Goal: Communication & Community: Share content

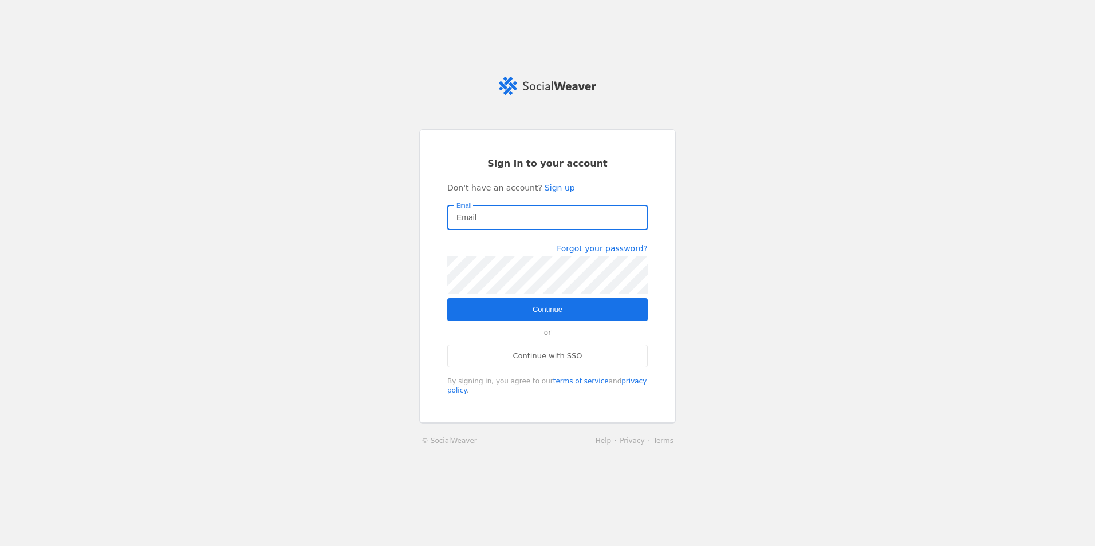
click at [561, 224] on input "Email" at bounding box center [547, 218] width 182 height 14
type input "cwatkins@itcfederal.com"
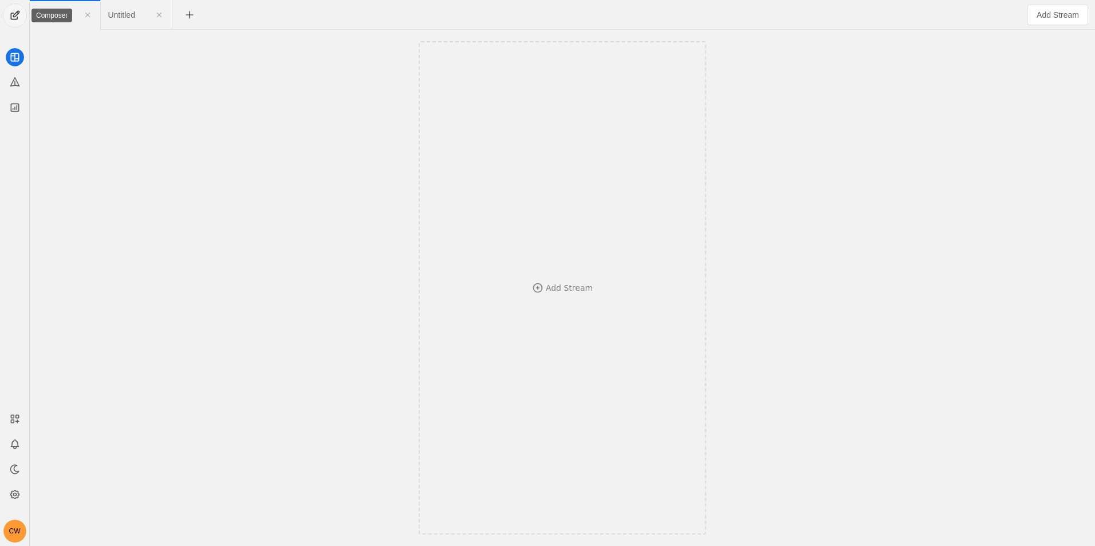
click at [7, 13] on span "undefined" at bounding box center [14, 15] width 23 height 23
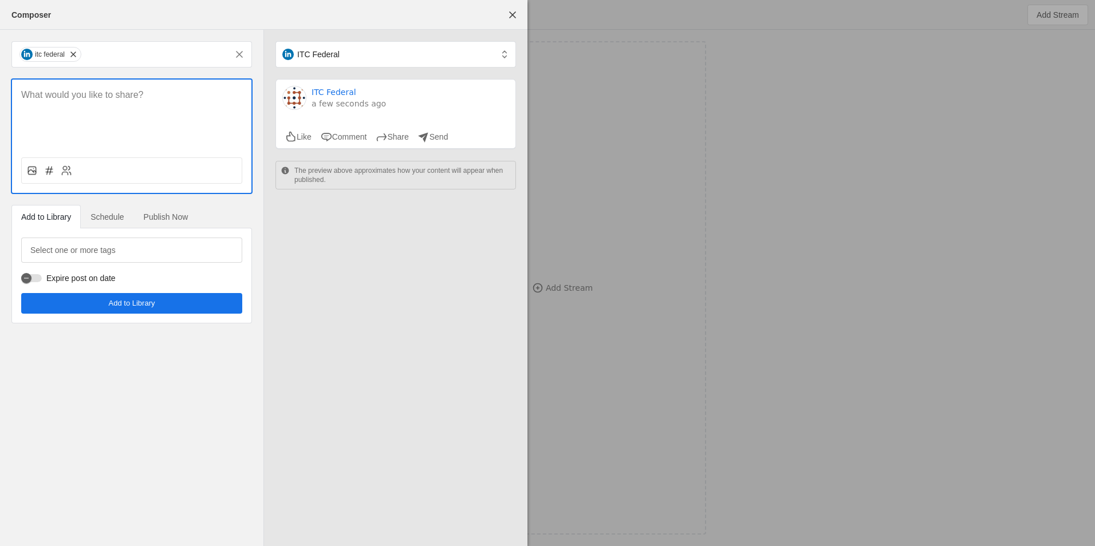
click at [109, 93] on p at bounding box center [131, 95] width 221 height 13
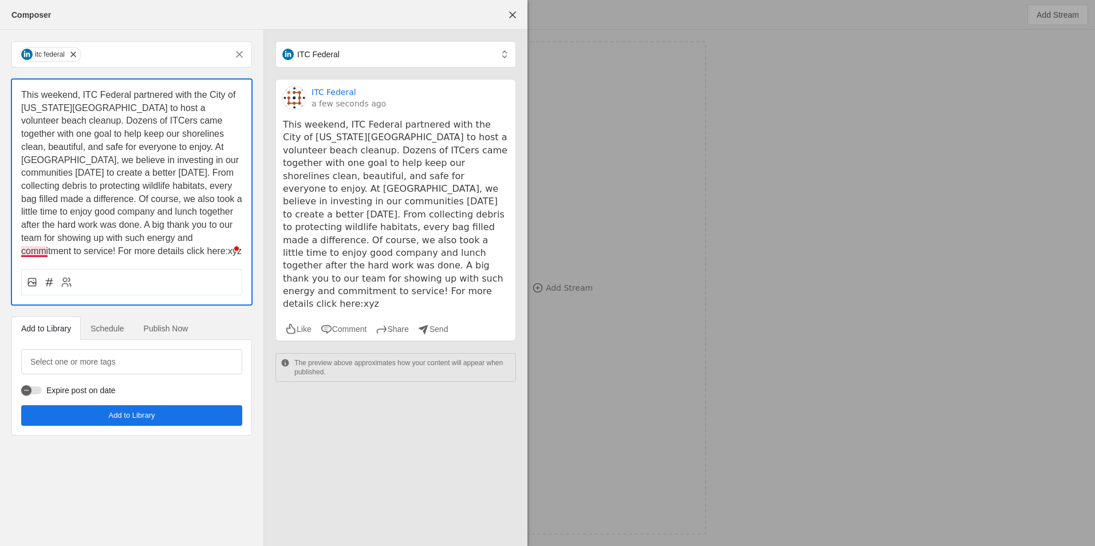
click at [39, 253] on span "This weekend, ITC Federal partnered with the City of Virginia Beach to host a v…" at bounding box center [132, 173] width 223 height 166
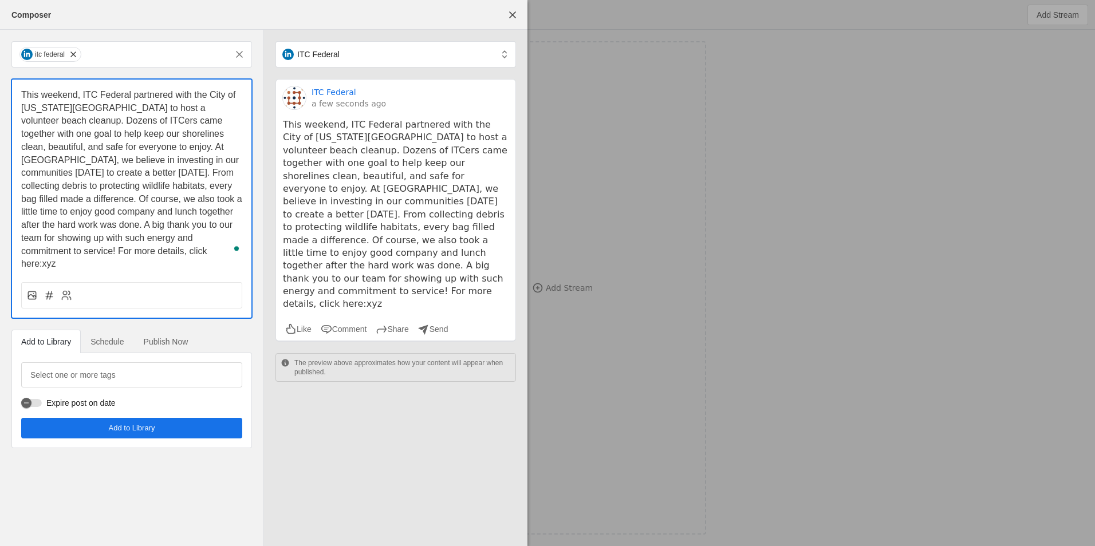
click at [105, 250] on span "This weekend, ITC Federal partnered with the City of Virginia Beach to host a v…" at bounding box center [132, 179] width 223 height 179
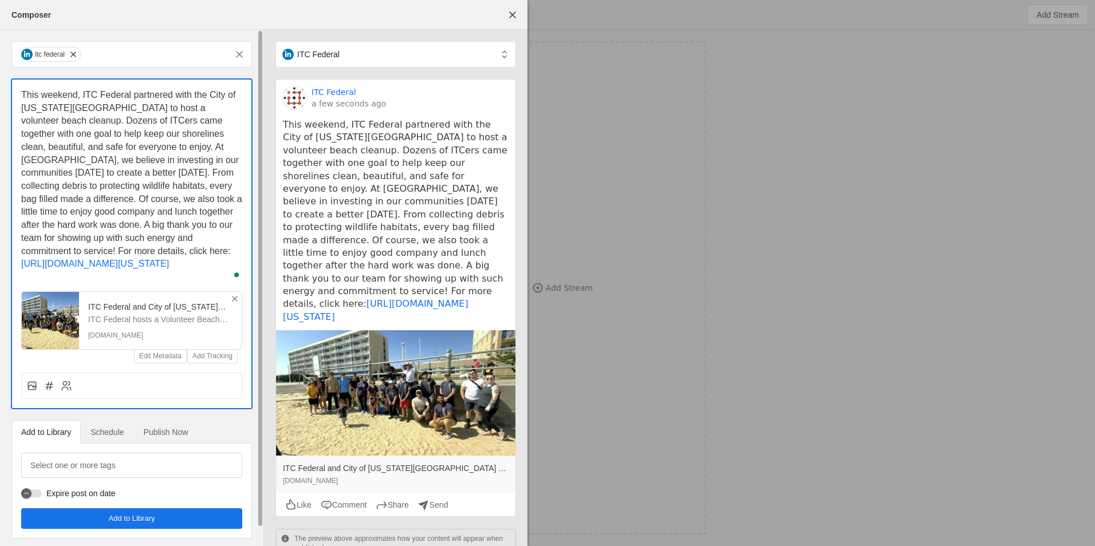
click at [230, 309] on div "ITC Federal and City of Virginia Beach Join Forces for Successful Volunteer Bea…" at bounding box center [160, 320] width 163 height 57
click at [237, 303] on icon at bounding box center [234, 298] width 9 height 9
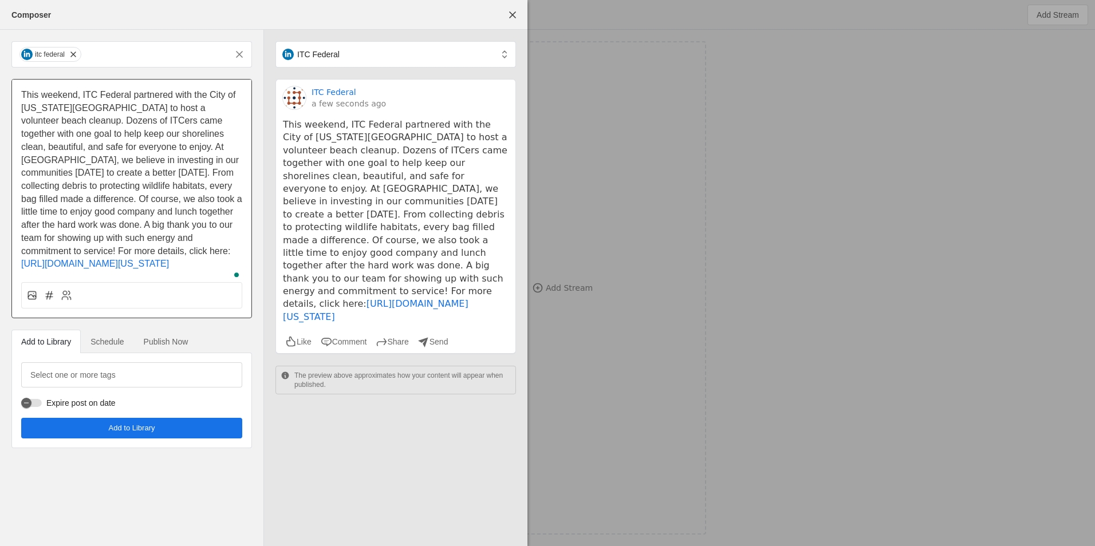
click at [34, 309] on div at bounding box center [131, 295] width 221 height 26
click at [35, 301] on icon at bounding box center [31, 295] width 11 height 11
click at [0, 0] on input "file" at bounding box center [0, 0] width 0 height 0
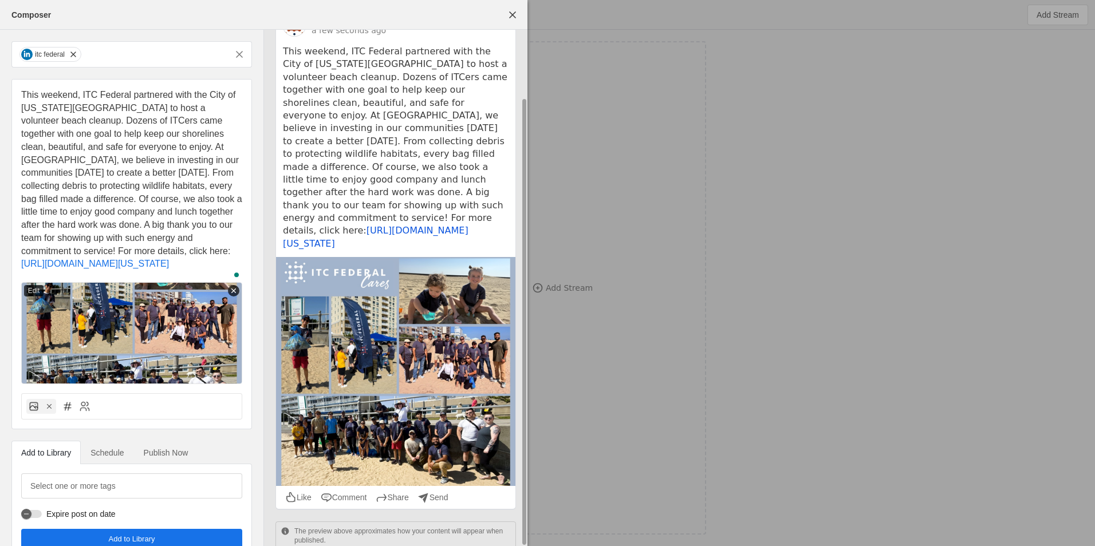
scroll to position [76, 0]
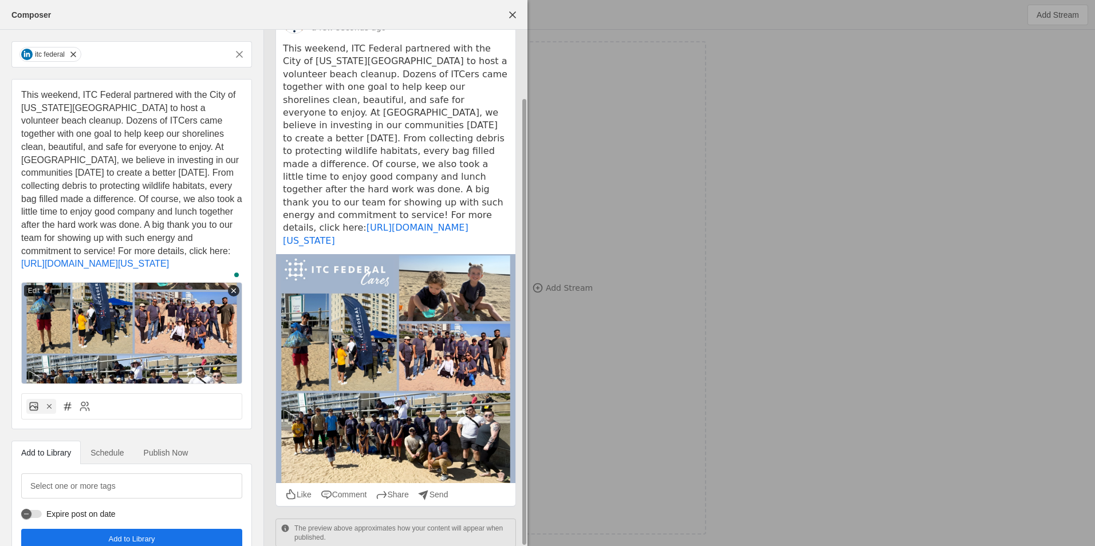
click at [370, 289] on img at bounding box center [395, 368] width 239 height 229
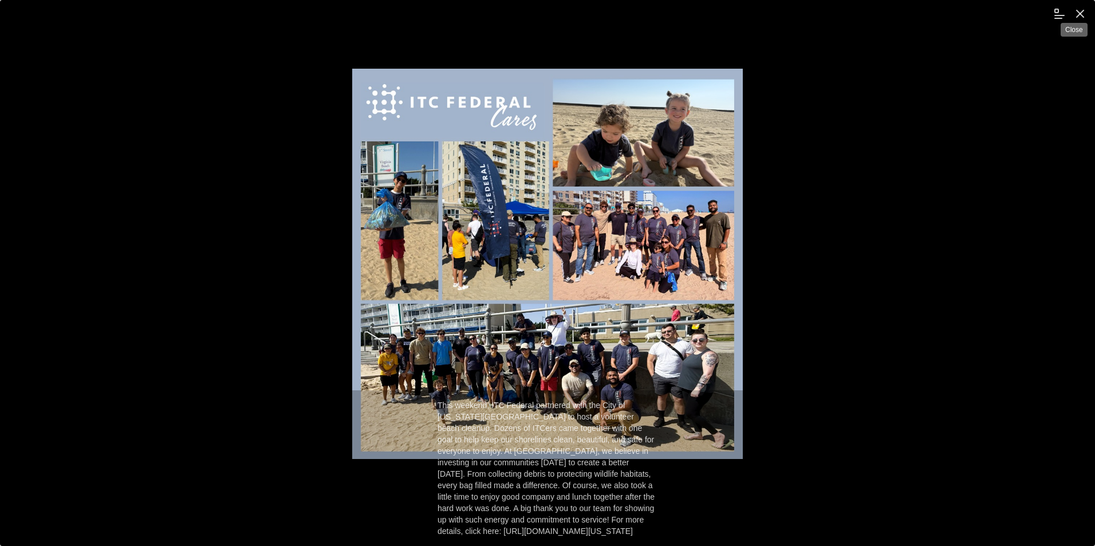
click at [1082, 11] on span "undefined" at bounding box center [1080, 13] width 21 height 21
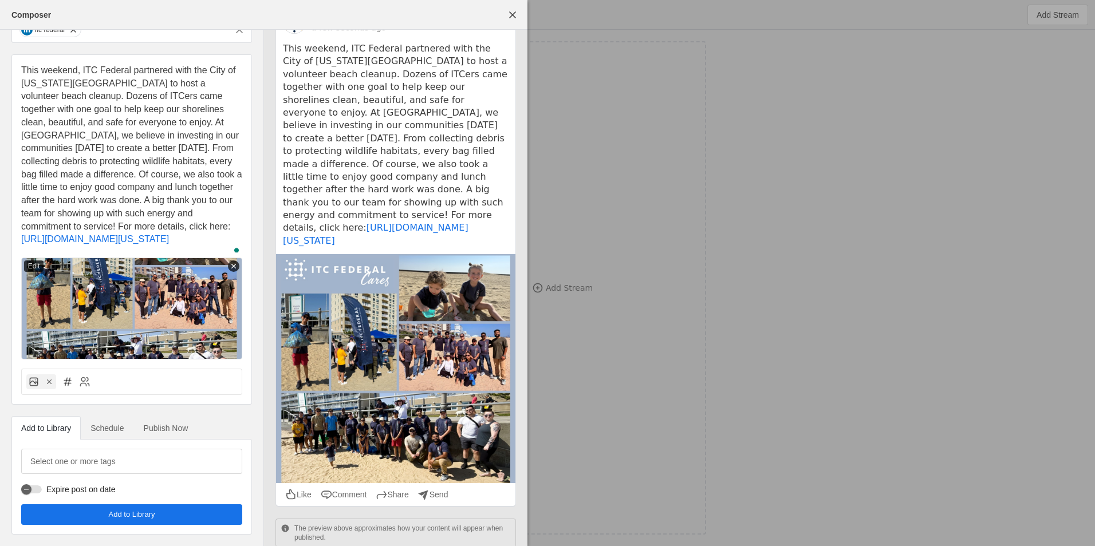
scroll to position [38, 0]
click at [109, 424] on span "Schedule" at bounding box center [106, 428] width 33 height 8
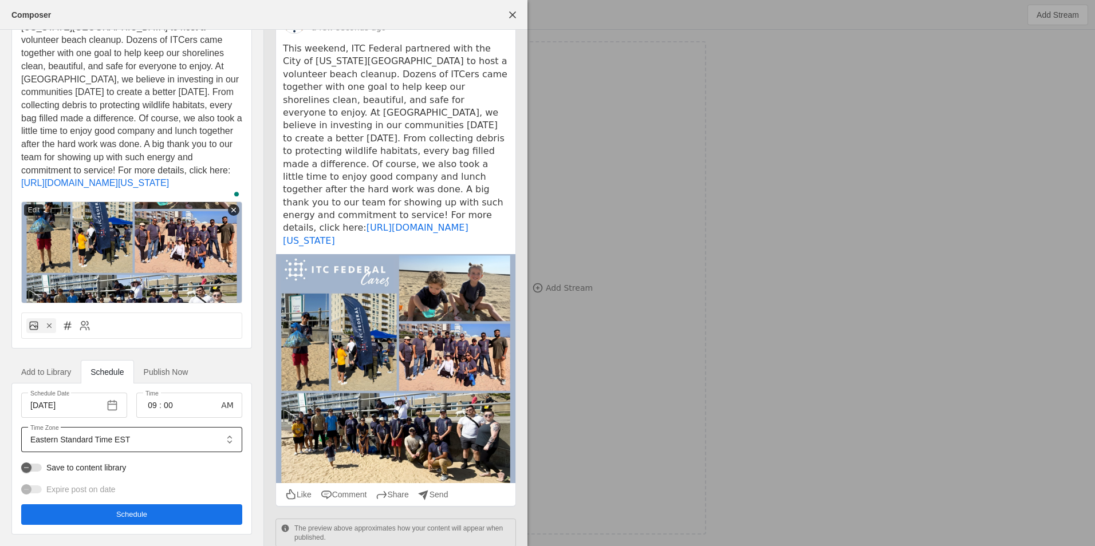
scroll to position [94, 0]
click at [113, 405] on span "button" at bounding box center [112, 405] width 21 height 21
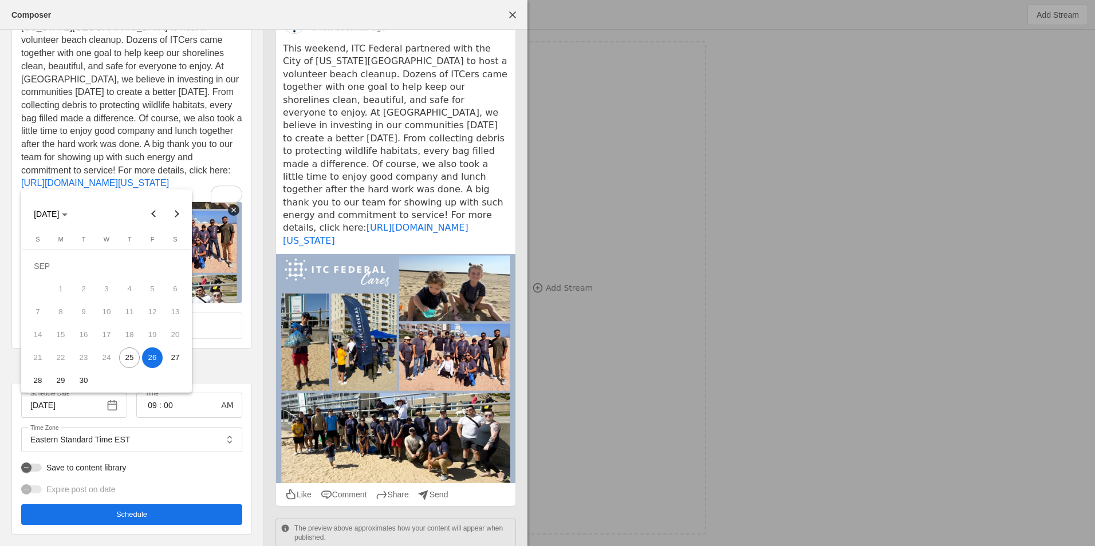
click at [130, 359] on span "25" at bounding box center [129, 358] width 21 height 21
type input "[DATE]"
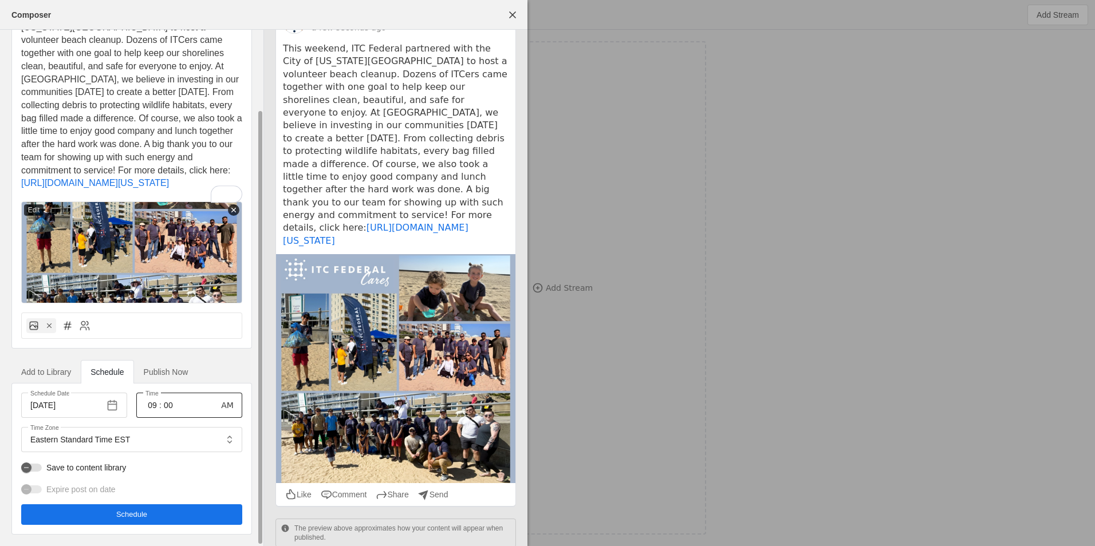
click at [167, 405] on input "00" at bounding box center [168, 406] width 14 height 14
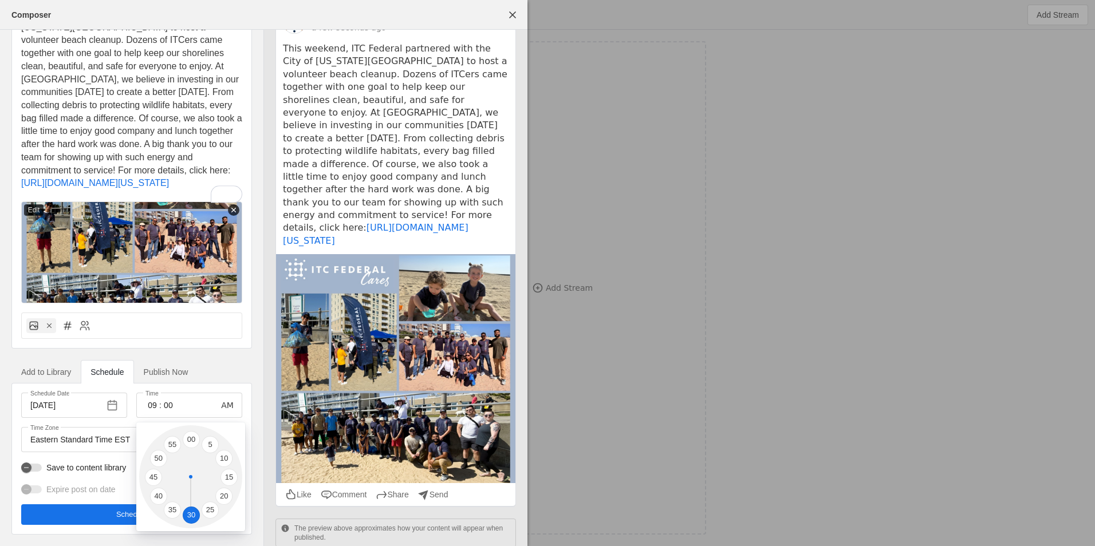
click at [193, 517] on li "30" at bounding box center [191, 515] width 17 height 17
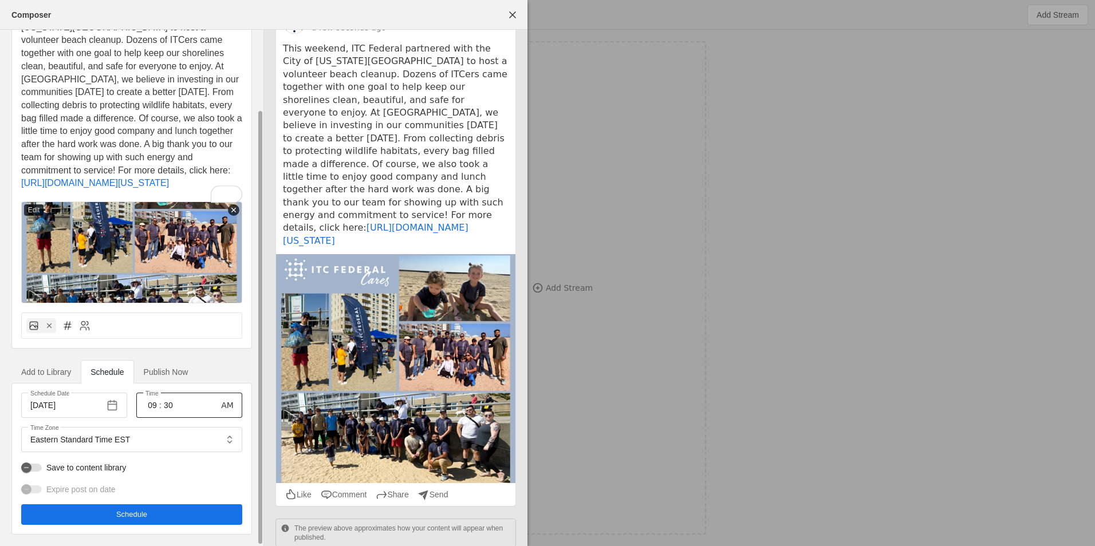
click at [168, 404] on input "30" at bounding box center [168, 406] width 14 height 14
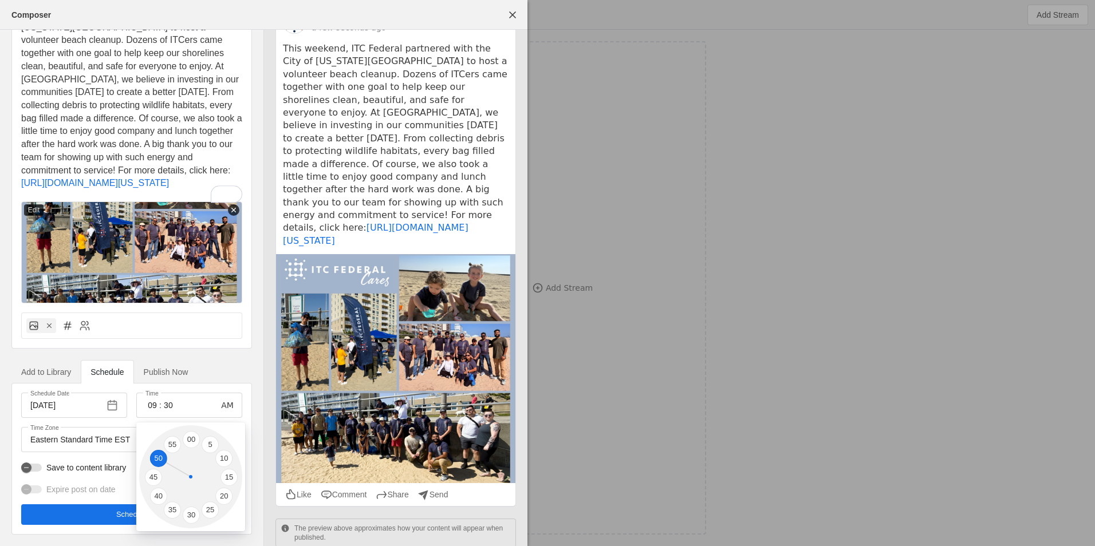
click at [157, 458] on li "50" at bounding box center [158, 458] width 17 height 17
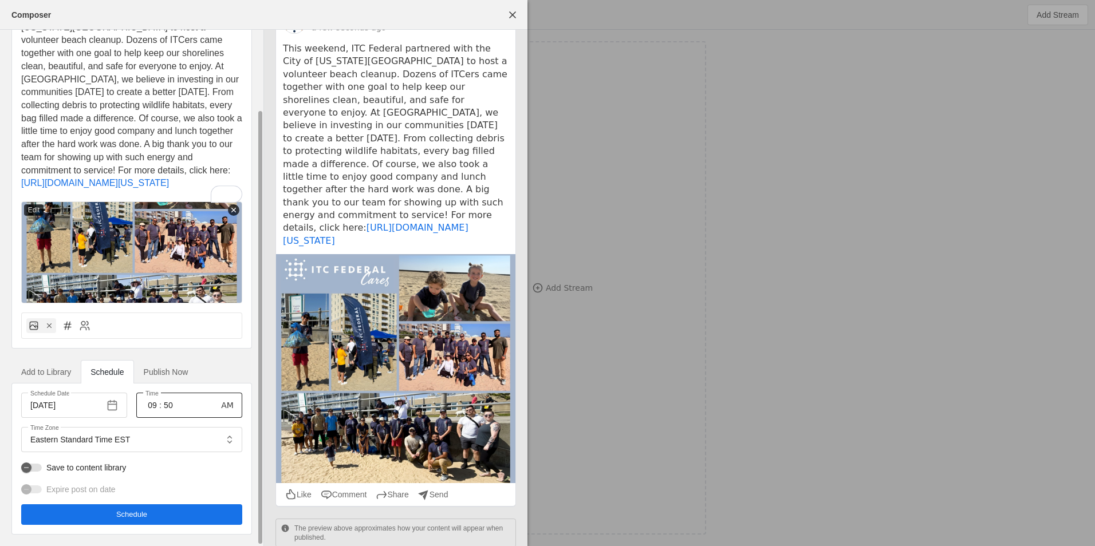
click at [169, 403] on input "50" at bounding box center [168, 406] width 14 height 14
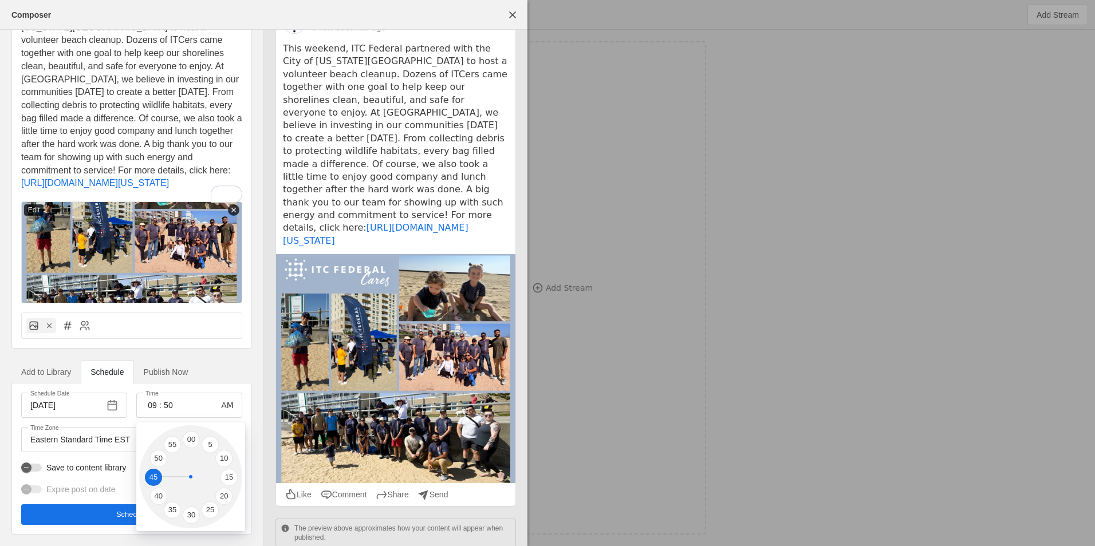
click at [152, 470] on li "45" at bounding box center [153, 477] width 17 height 17
type input "45"
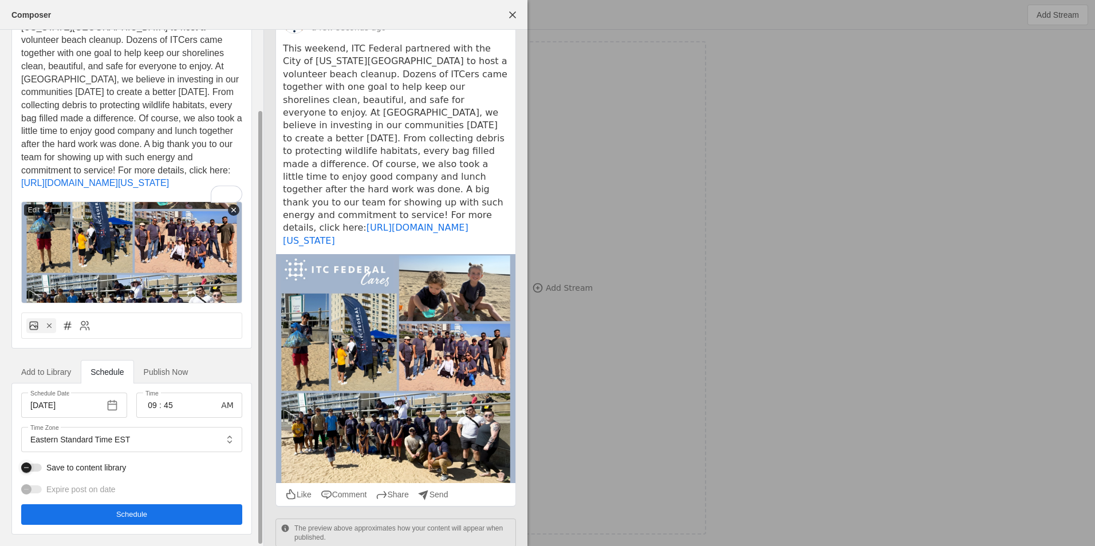
click at [37, 471] on div "button" at bounding box center [31, 468] width 21 height 8
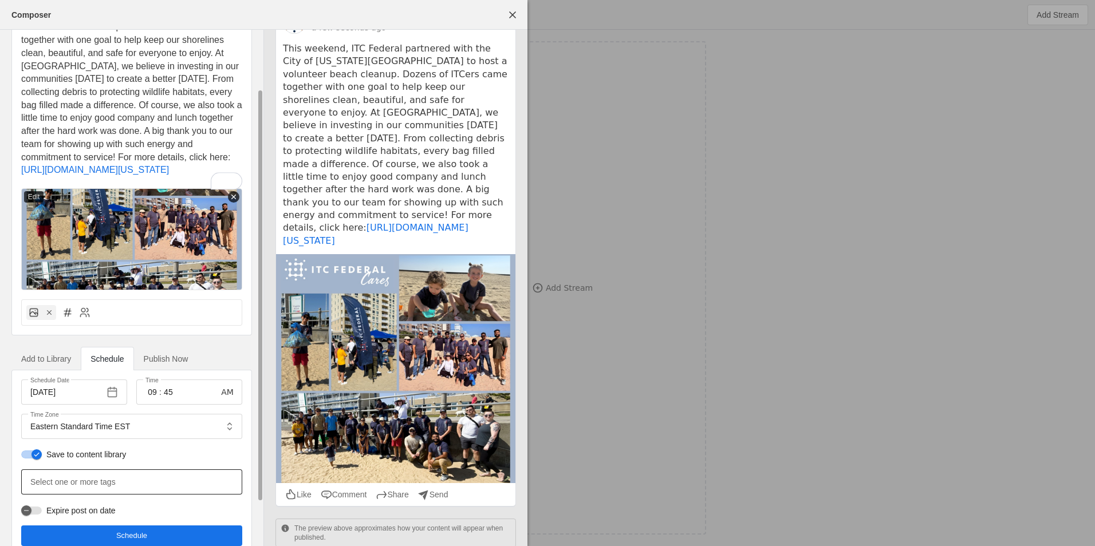
click at [93, 489] on mat-label "Select one or more tags" at bounding box center [72, 482] width 85 height 14
click at [93, 489] on input "Select one or more tags" at bounding box center [80, 482] width 100 height 14
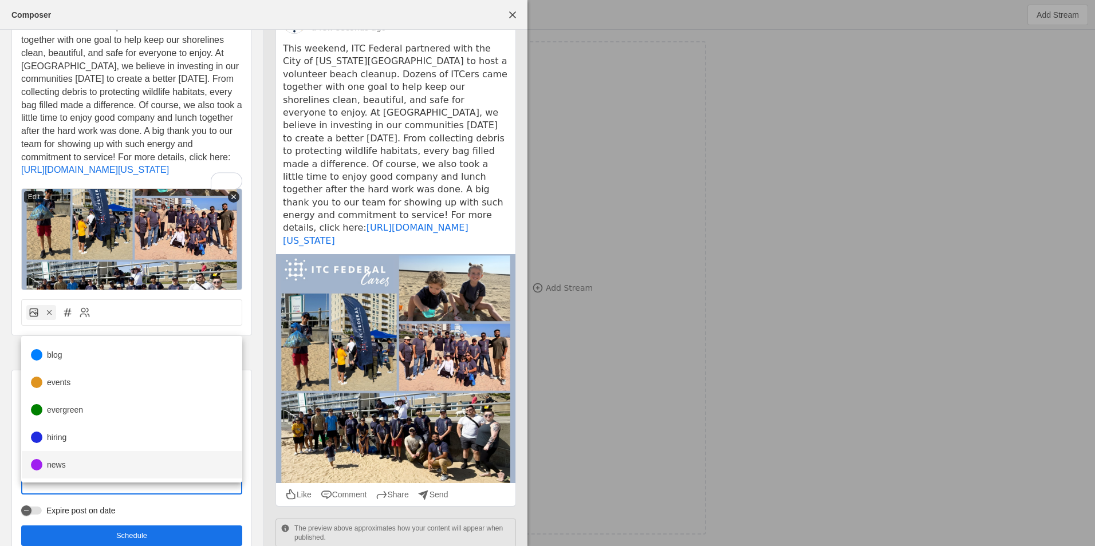
click at [63, 466] on div "news" at bounding box center [56, 464] width 19 height 11
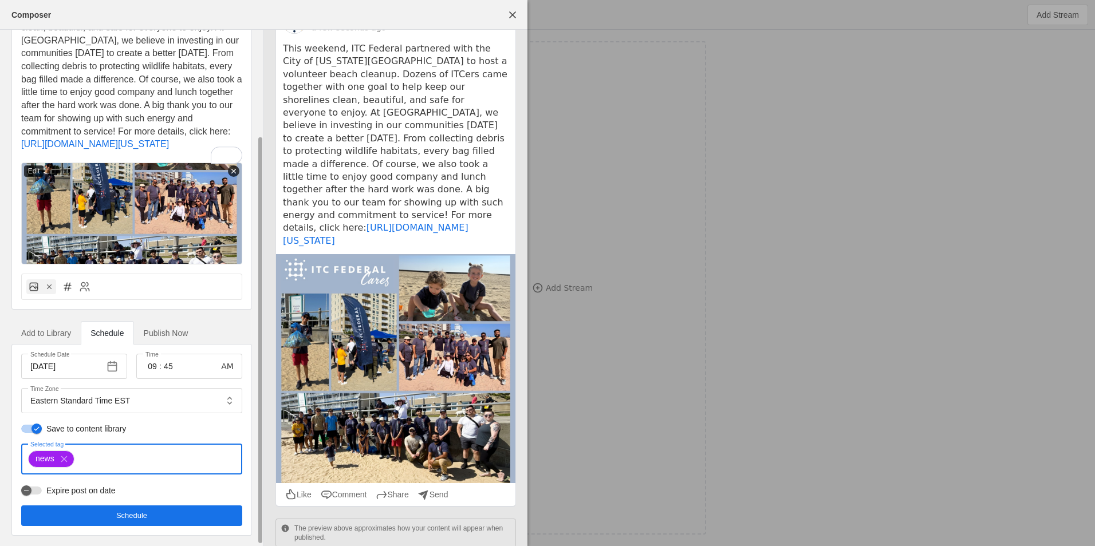
scroll to position [134, 0]
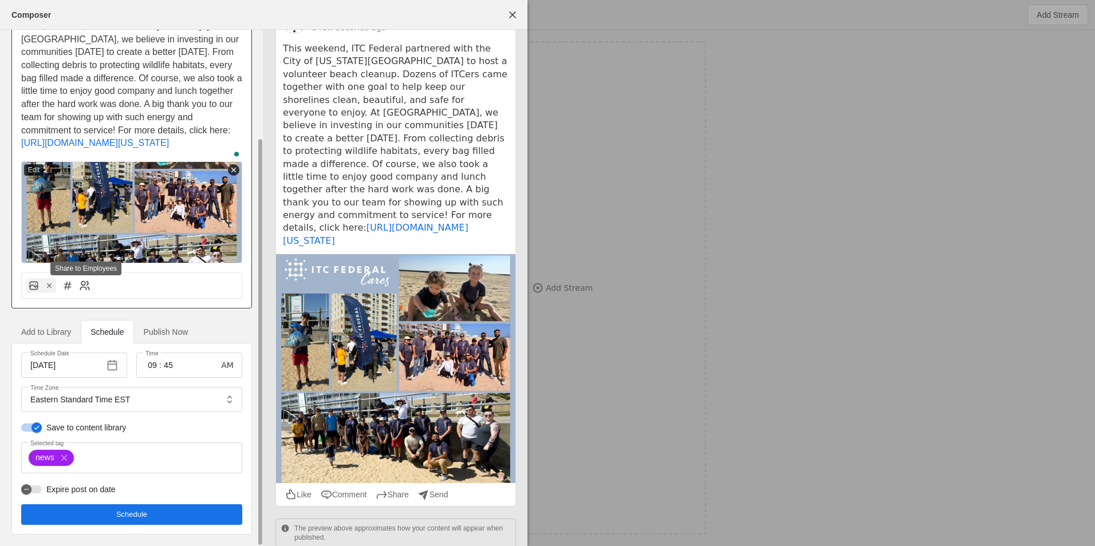
click at [84, 287] on icon at bounding box center [84, 285] width 11 height 11
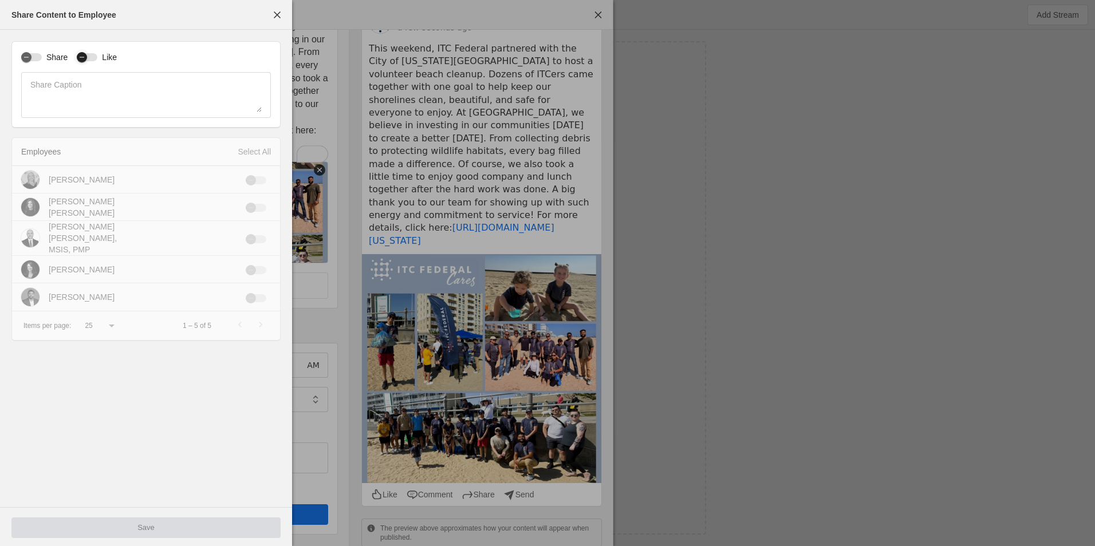
click at [91, 56] on div "button" at bounding box center [87, 57] width 21 height 8
click at [48, 59] on label "Share" at bounding box center [55, 57] width 26 height 11
click at [42, 59] on button "Share" at bounding box center [31, 57] width 21 height 8
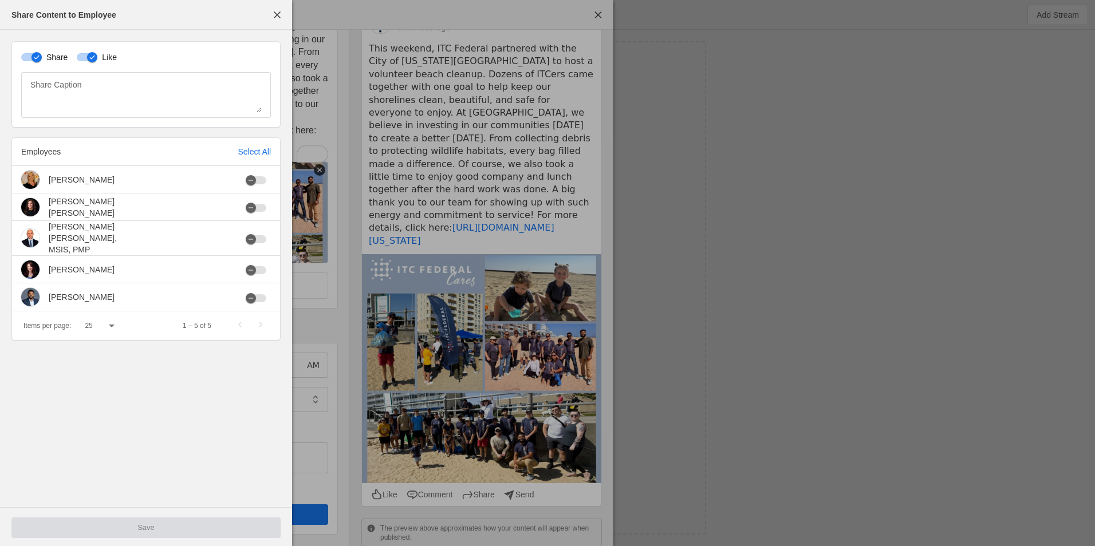
click at [273, 158] on div "Employees Select All" at bounding box center [146, 152] width 268 height 28
click at [263, 155] on div "Select All" at bounding box center [254, 151] width 33 height 11
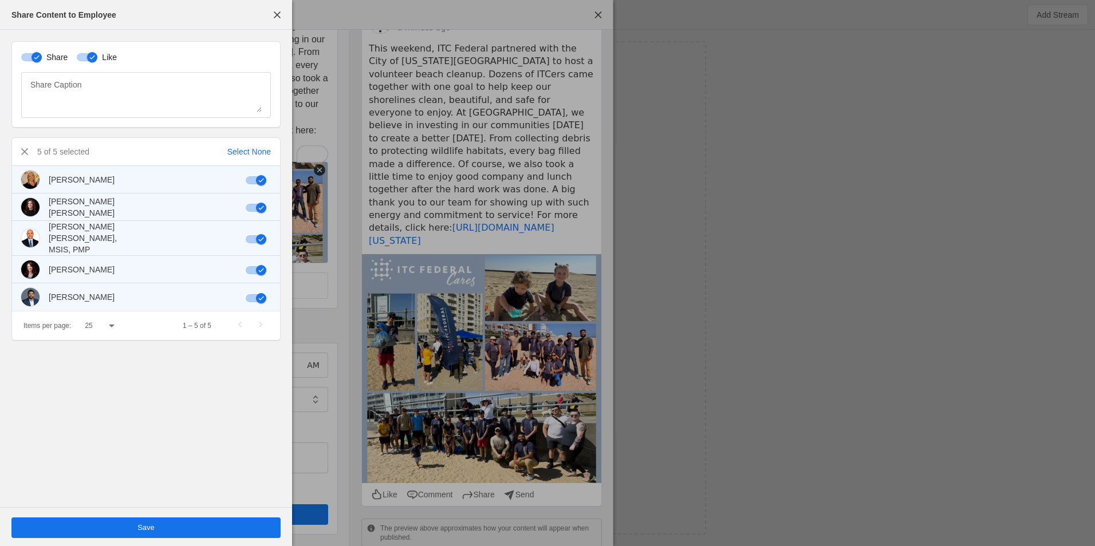
click at [222, 527] on span "undefined" at bounding box center [145, 528] width 269 height 21
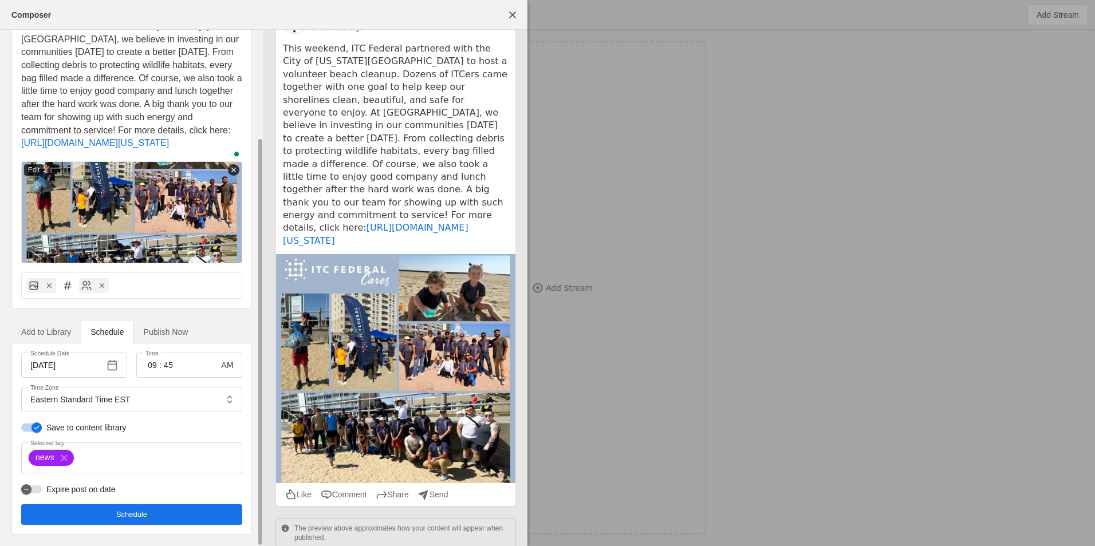
click at [222, 516] on span "undefined" at bounding box center [131, 514] width 221 height 21
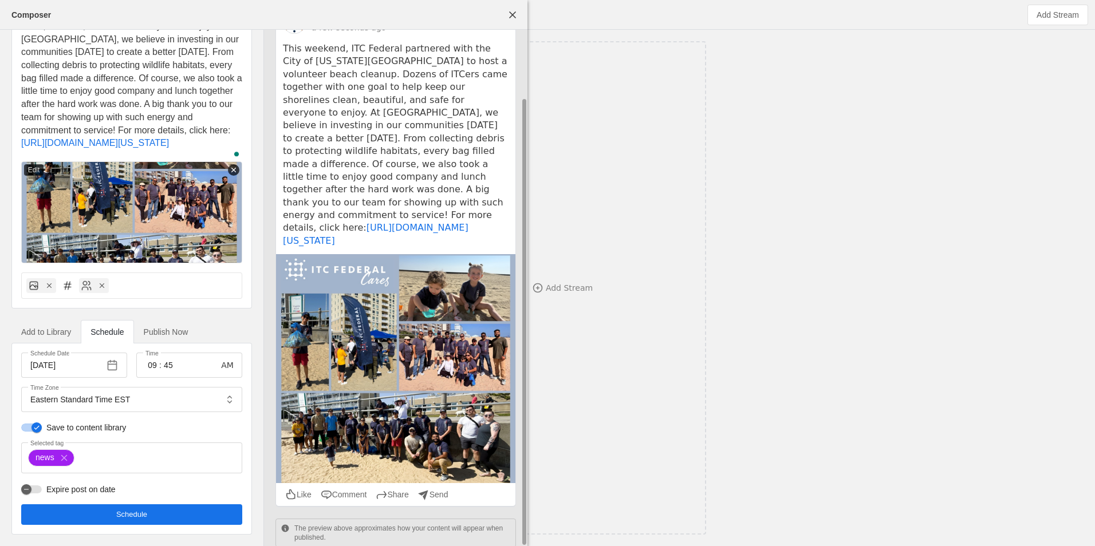
scroll to position [0, 0]
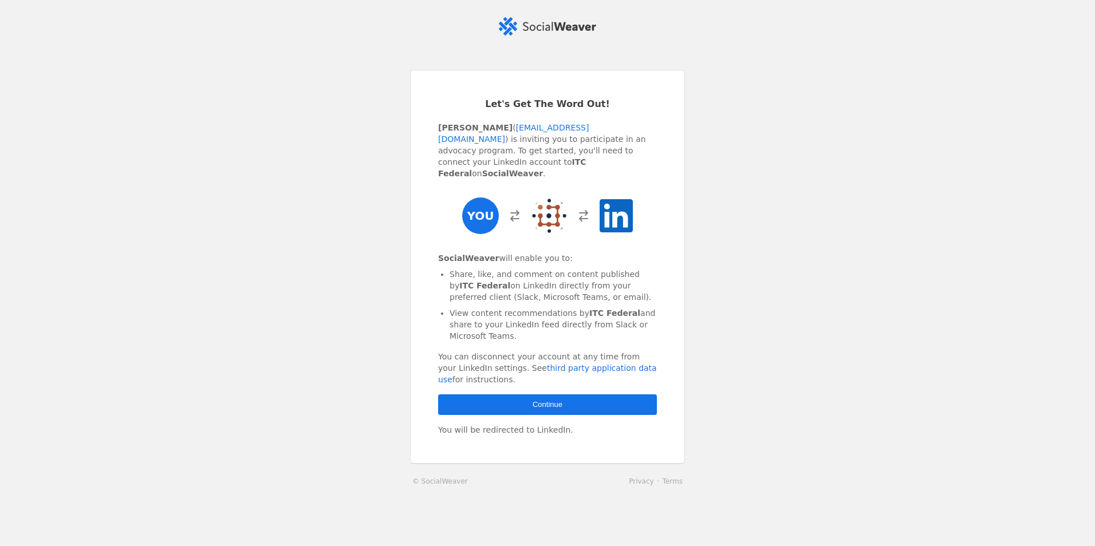
click at [572, 400] on span "button" at bounding box center [547, 405] width 219 height 21
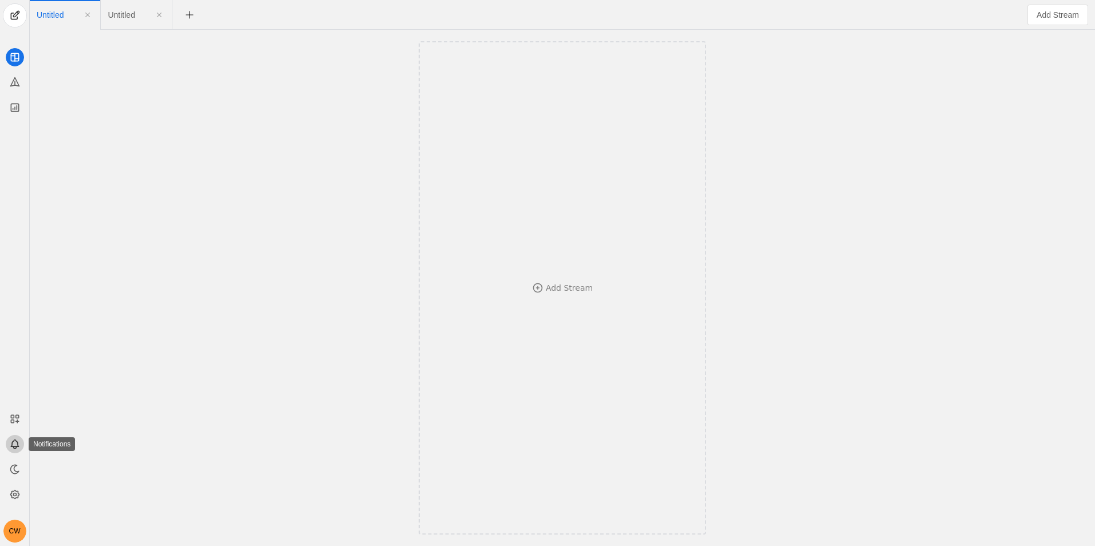
click at [18, 444] on icon at bounding box center [14, 444] width 11 height 11
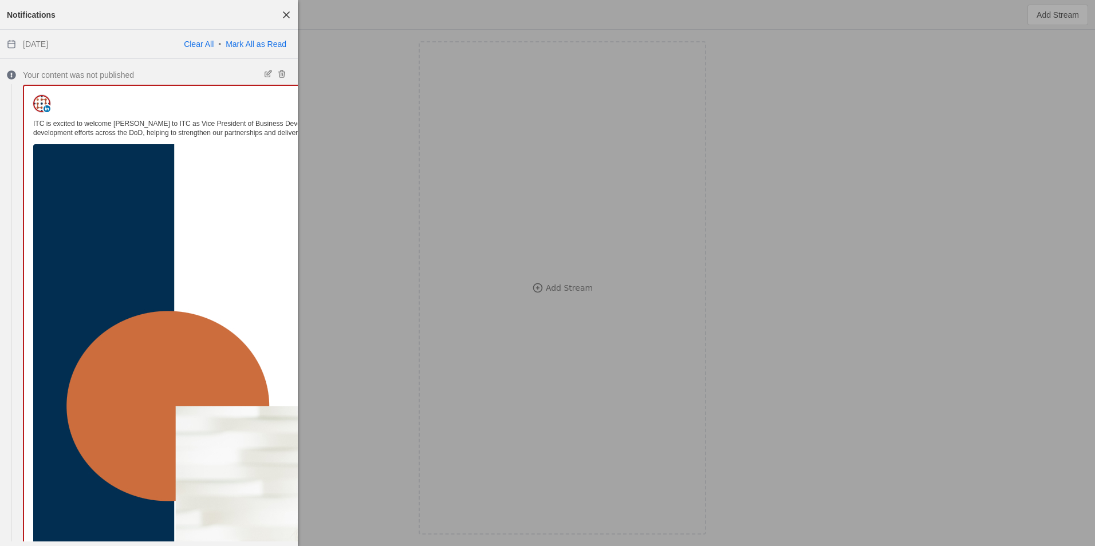
click at [281, 13] on span "button" at bounding box center [286, 15] width 21 height 21
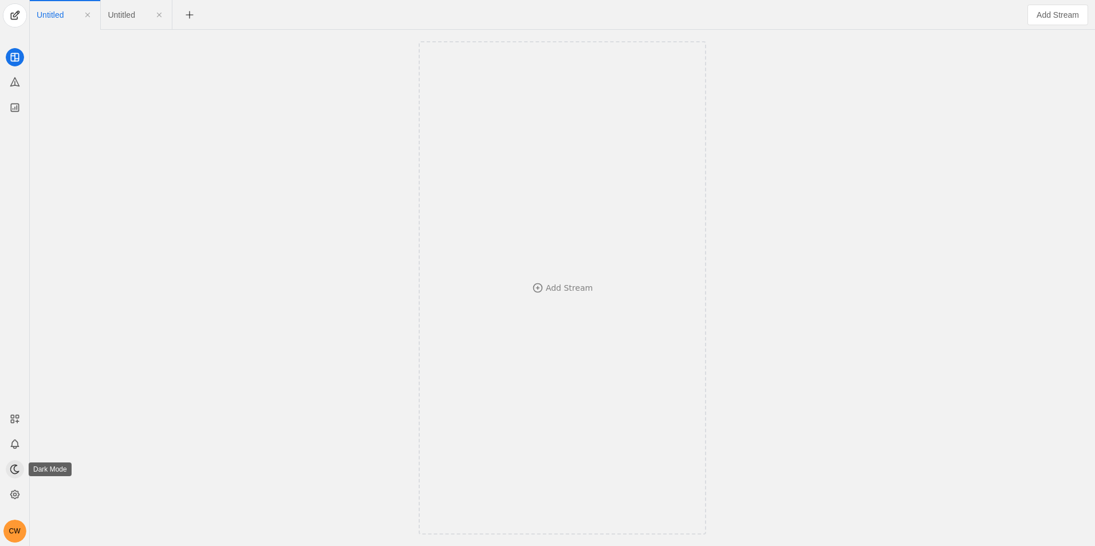
click at [14, 468] on icon at bounding box center [14, 469] width 8 height 9
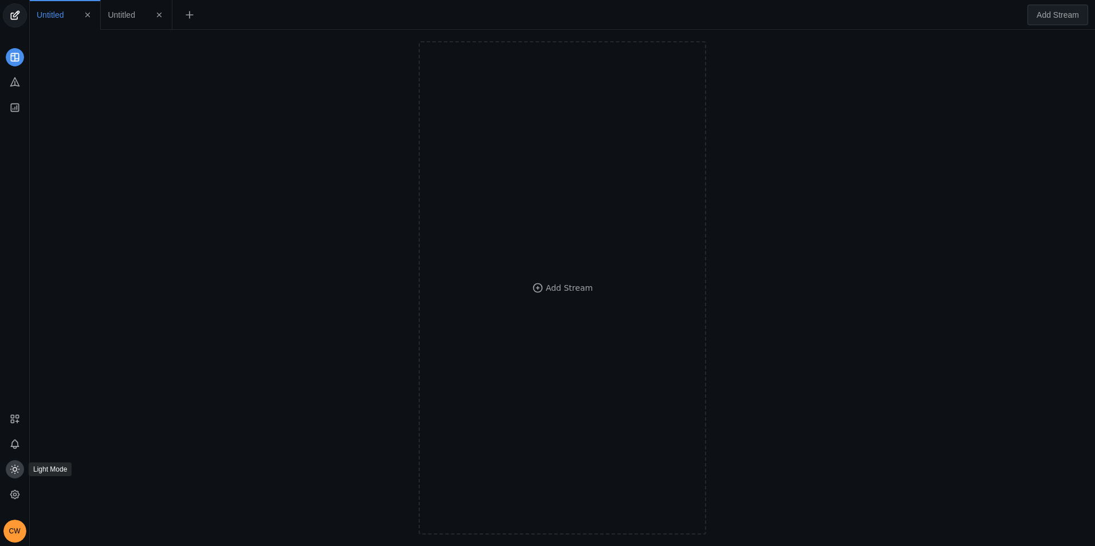
click at [11, 467] on icon at bounding box center [14, 469] width 11 height 11
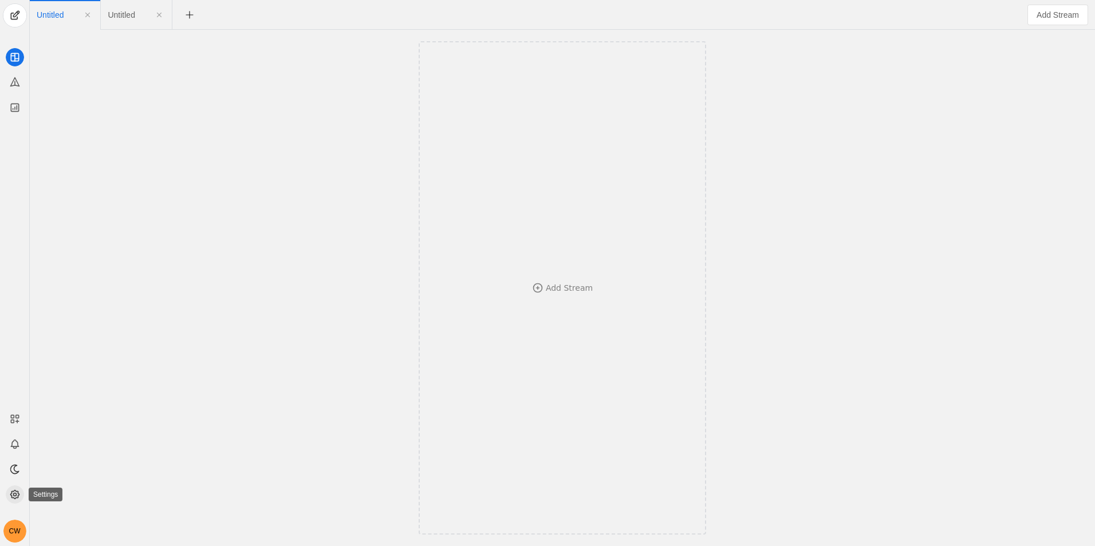
click at [14, 502] on app-icon at bounding box center [15, 495] width 18 height 18
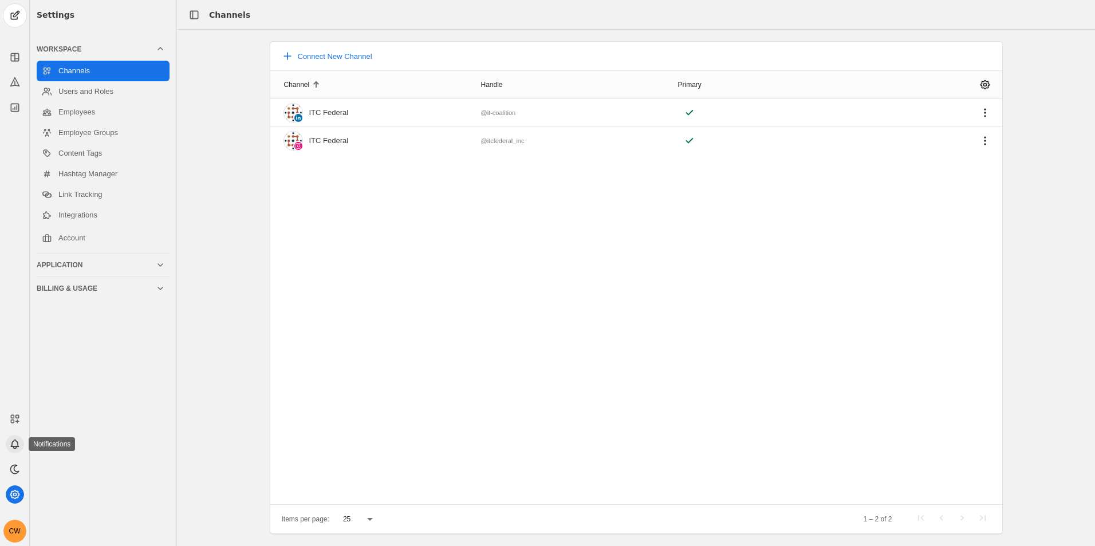
click at [13, 442] on icon at bounding box center [14, 444] width 11 height 11
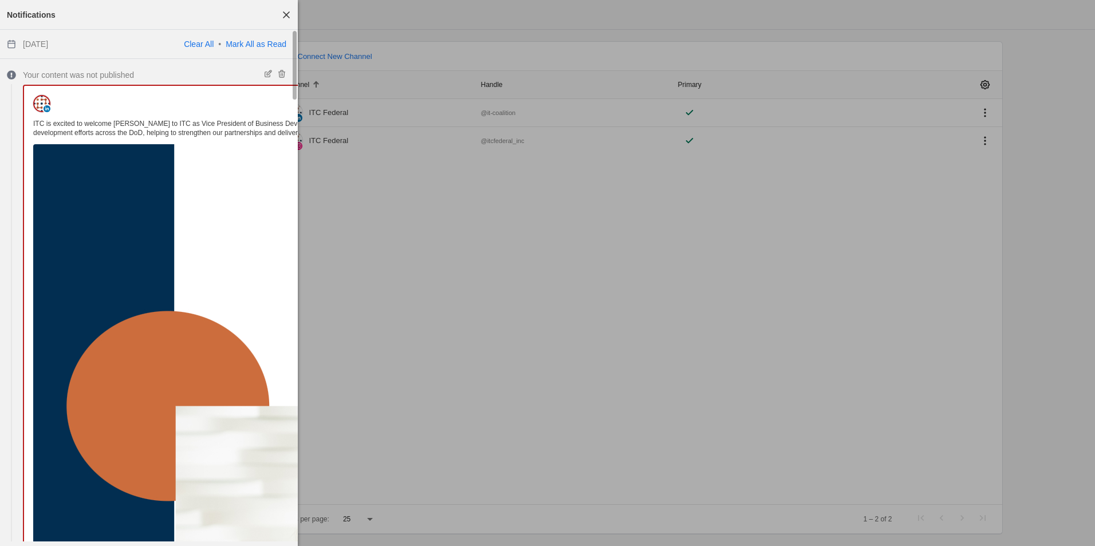
drag, startPoint x: 286, startPoint y: 15, endPoint x: 222, endPoint y: 81, distance: 91.9
click at [285, 15] on span "button" at bounding box center [286, 15] width 21 height 21
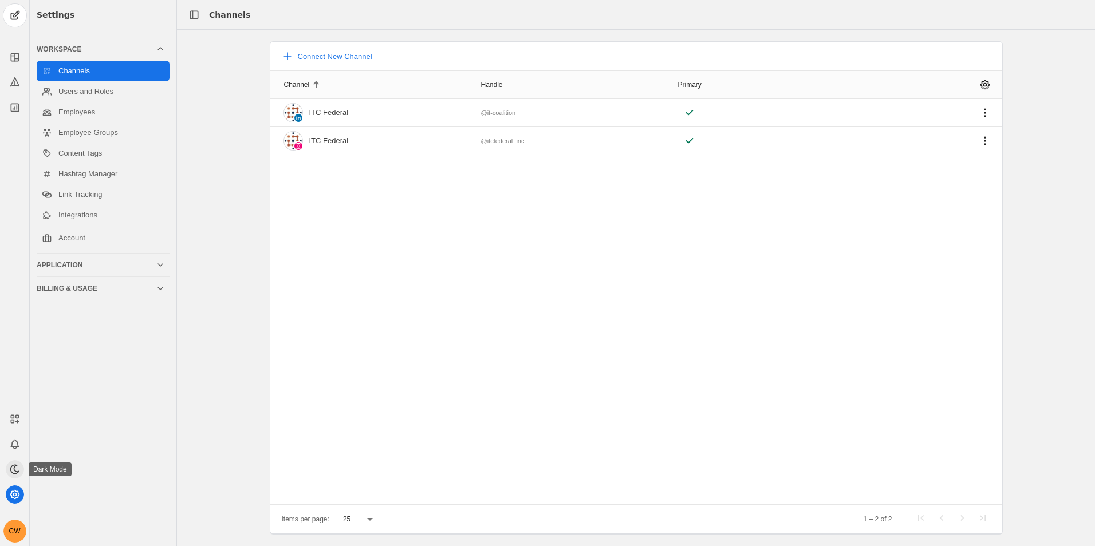
click at [10, 471] on icon at bounding box center [14, 469] width 11 height 11
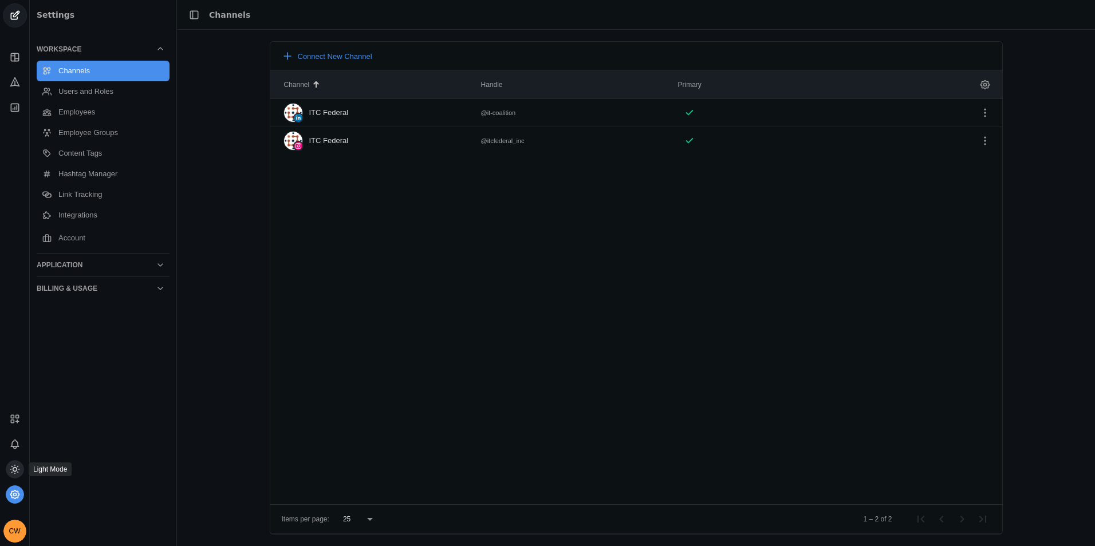
click at [10, 471] on icon at bounding box center [14, 469] width 11 height 11
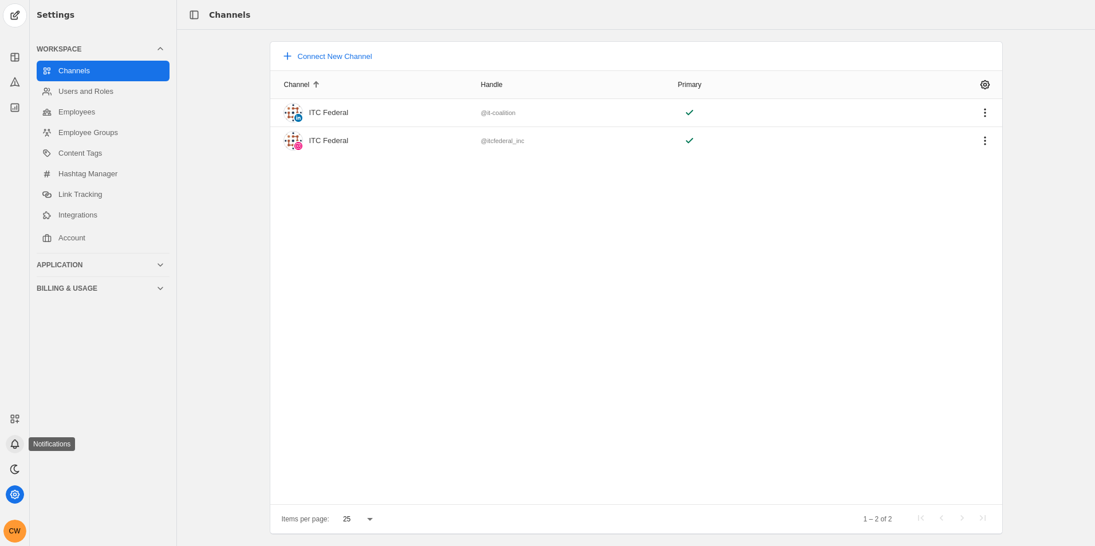
click at [19, 444] on icon at bounding box center [14, 444] width 11 height 11
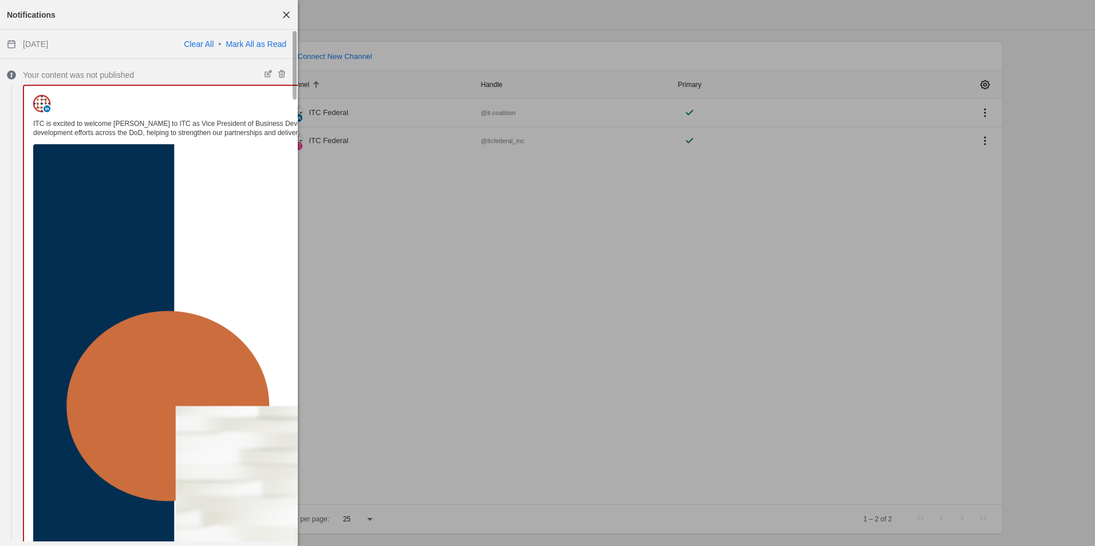
click at [285, 10] on span "button" at bounding box center [286, 15] width 21 height 21
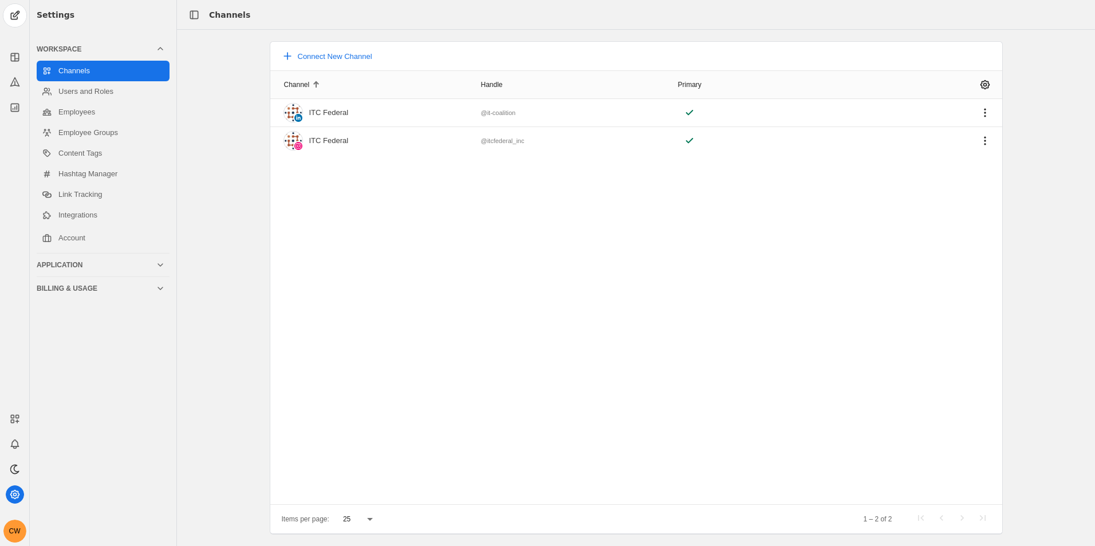
drag, startPoint x: 17, startPoint y: 448, endPoint x: 6, endPoint y: 413, distance: 36.0
click at [6, 413] on div "CW" at bounding box center [14, 473] width 29 height 140
click at [11, 107] on icon at bounding box center [14, 107] width 11 height 11
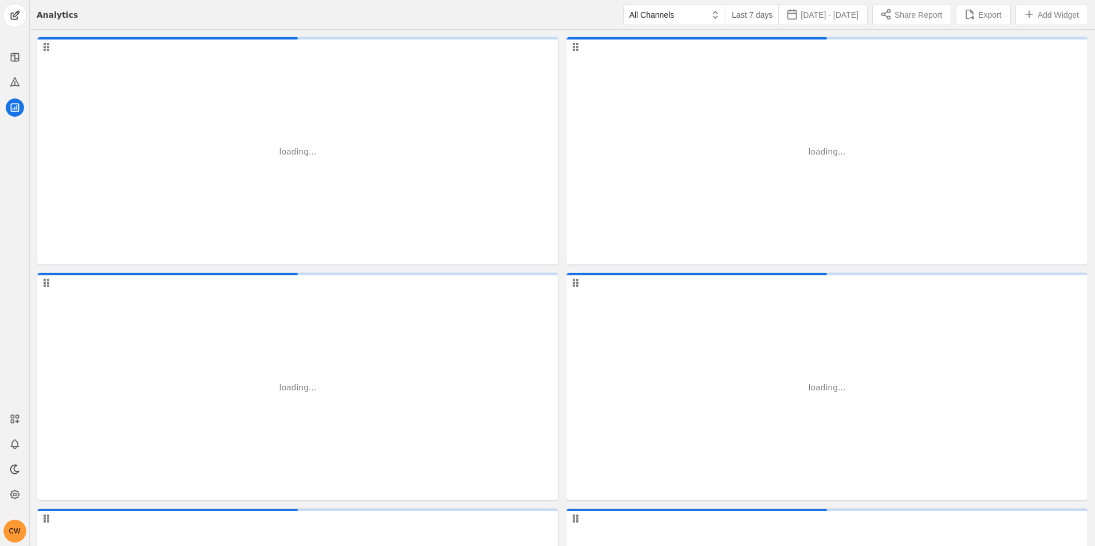
click at [25, 80] on div at bounding box center [14, 59] width 29 height 113
click at [16, 88] on app-icon at bounding box center [15, 82] width 18 height 18
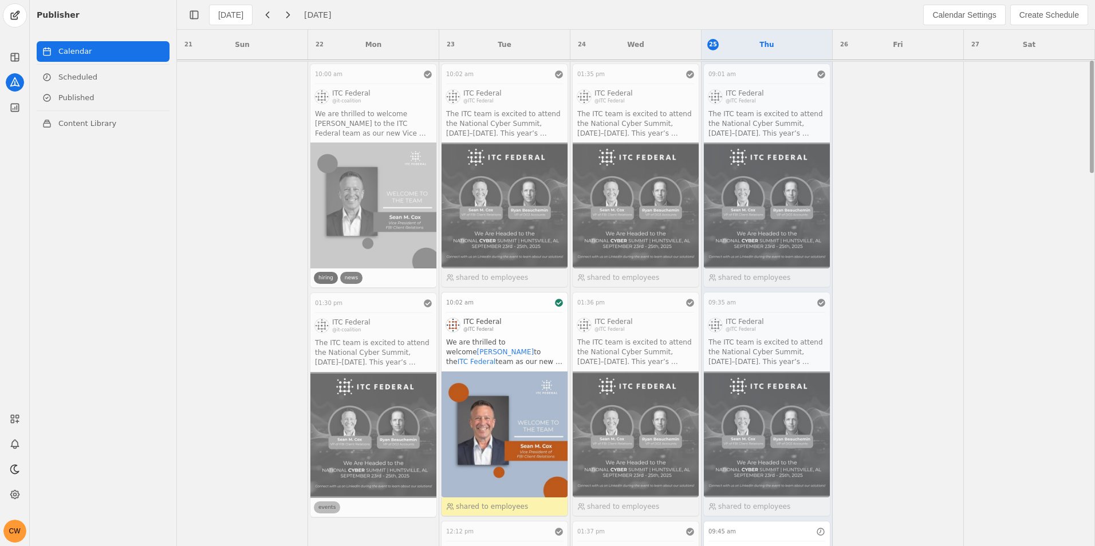
scroll to position [401, 0]
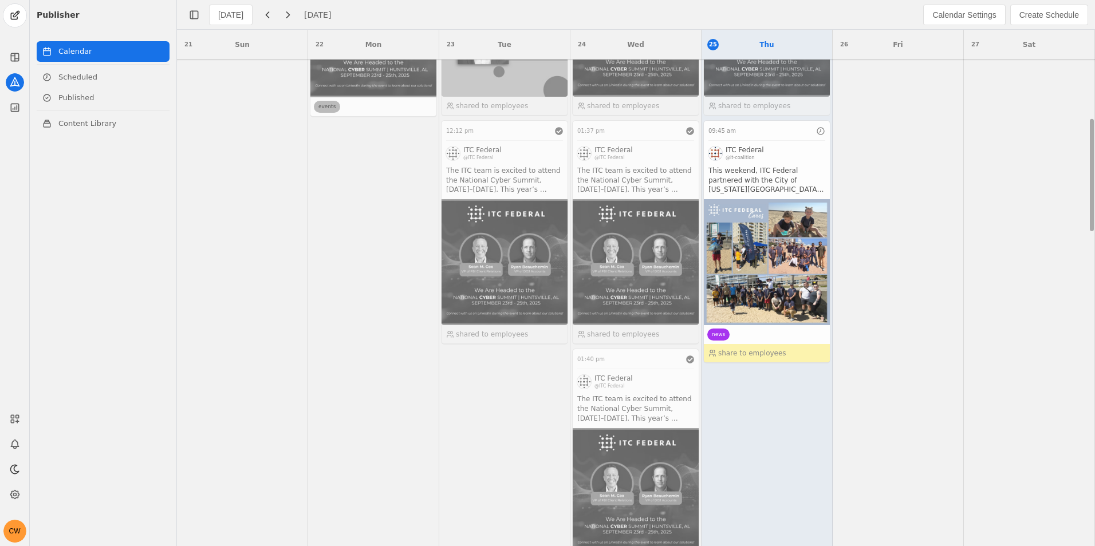
click at [763, 253] on app-activity "09:45 am ITC Federal @it-coalition This weekend, ITC Federal partnered with the…" at bounding box center [766, 241] width 127 height 243
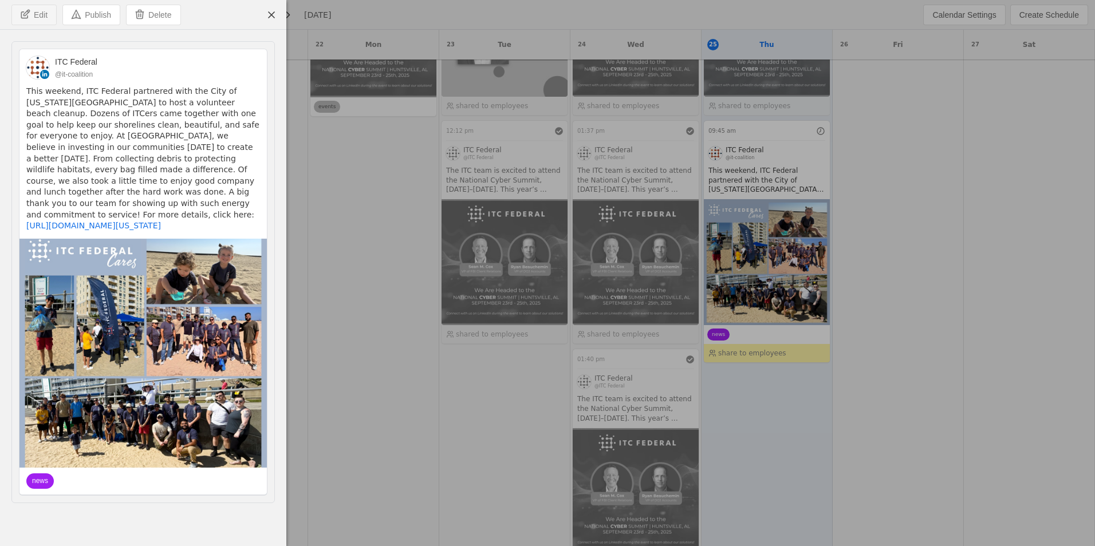
click at [42, 12] on span "Edit" at bounding box center [41, 14] width 14 height 11
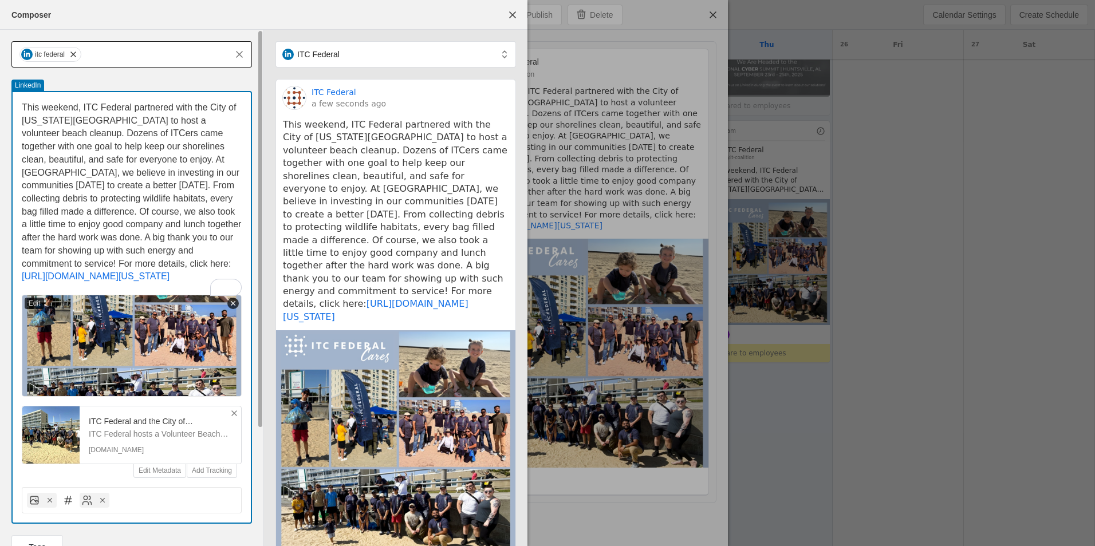
click at [149, 61] on input "text" at bounding box center [154, 55] width 144 height 14
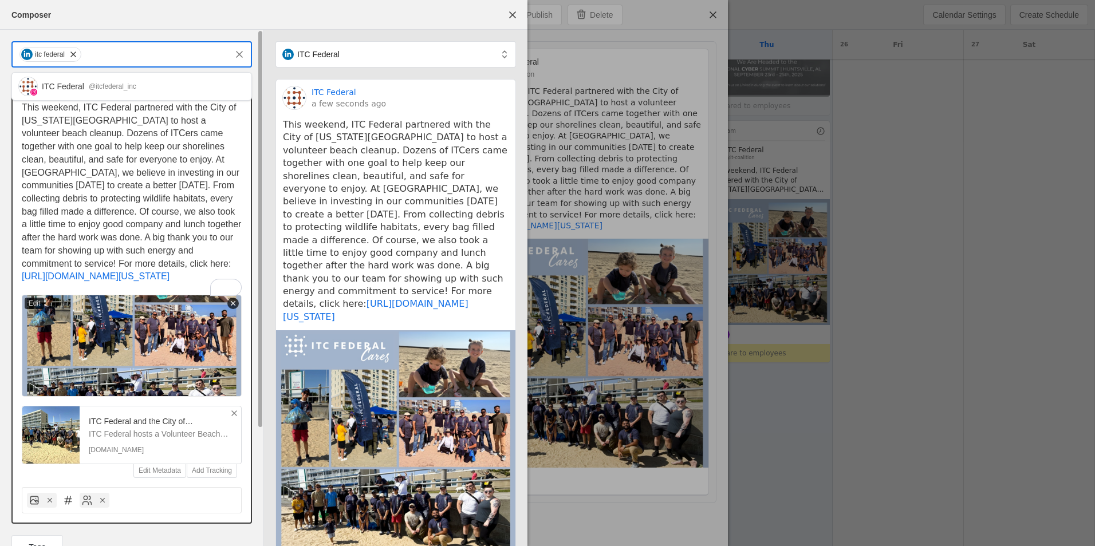
click at [232, 418] on icon at bounding box center [234, 413] width 9 height 9
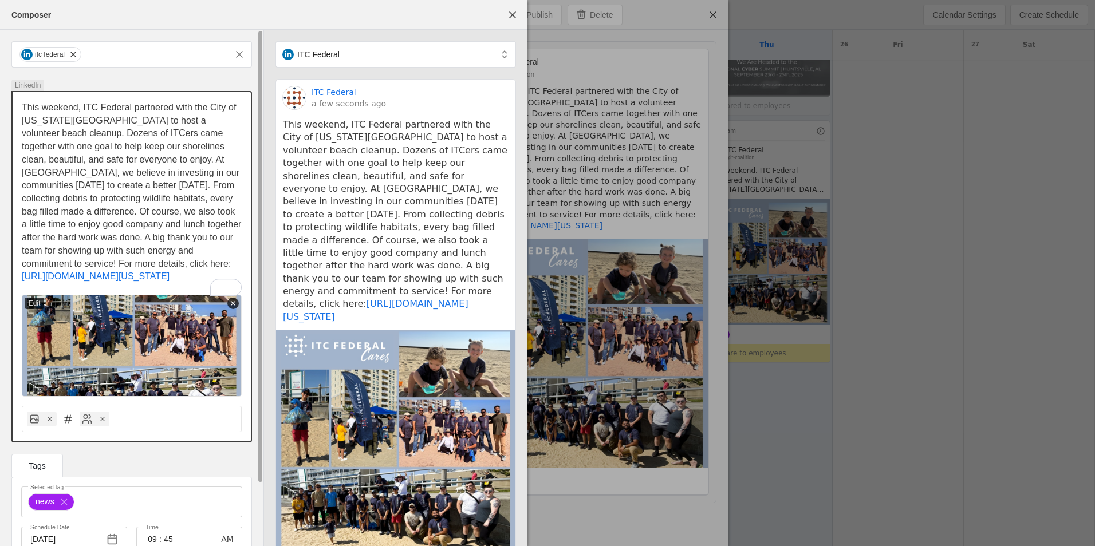
drag, startPoint x: 27, startPoint y: 102, endPoint x: 244, endPoint y: 411, distance: 376.8
click at [244, 411] on div "This weekend, ITC Federal partnered with the City of [US_STATE][GEOGRAPHIC_DATA…" at bounding box center [131, 267] width 240 height 352
drag, startPoint x: 244, startPoint y: 411, endPoint x: 130, endPoint y: 141, distance: 292.3
copy div "This weekend, ITC Federal partnered with the City of [US_STATE][GEOGRAPHIC_DATA…"
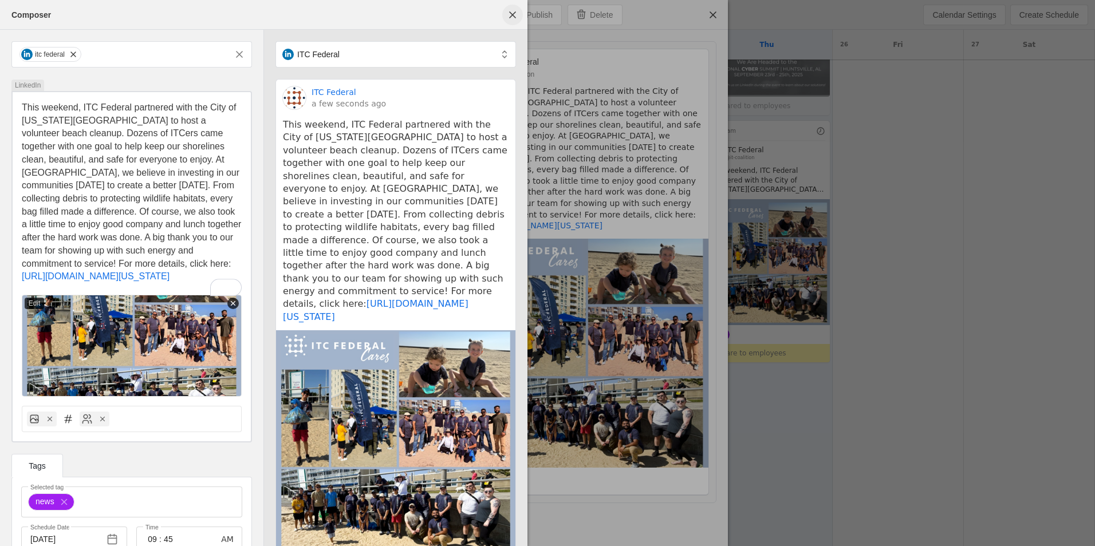
click at [515, 17] on span "undefined" at bounding box center [512, 15] width 21 height 21
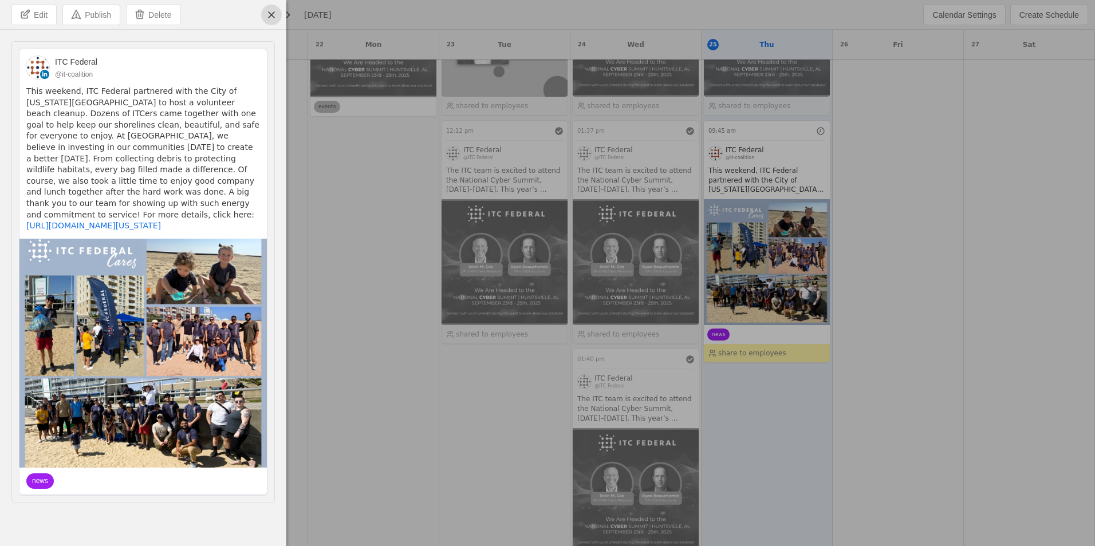
click at [279, 15] on span "undefined" at bounding box center [271, 15] width 21 height 21
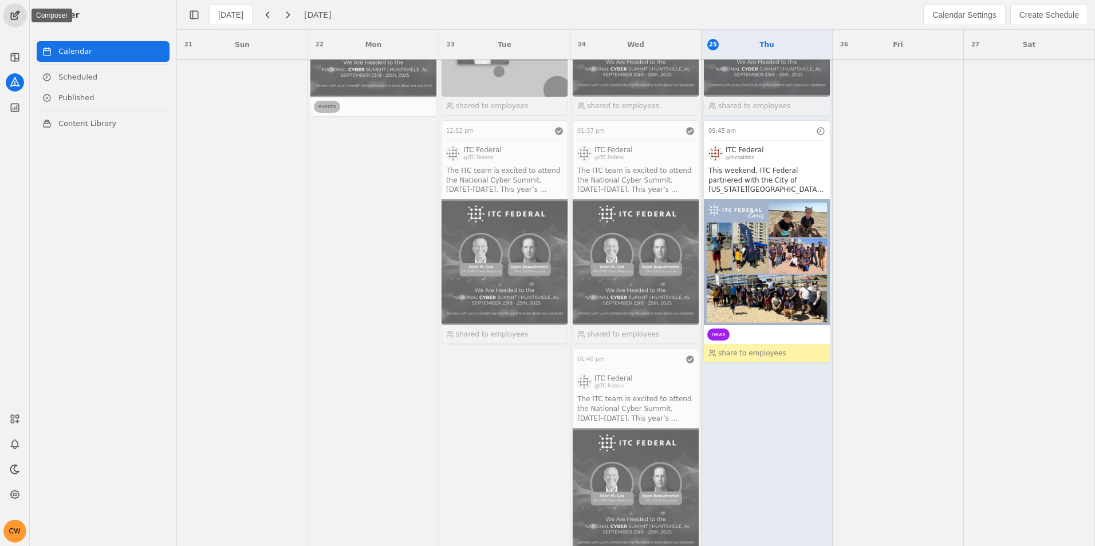
click at [17, 10] on span "undefined" at bounding box center [14, 15] width 23 height 23
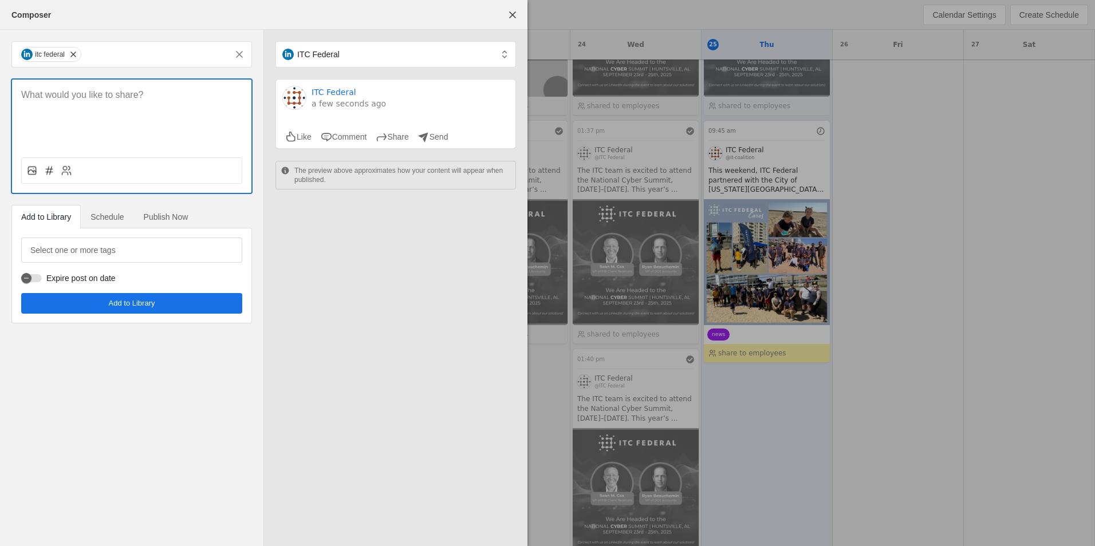
drag, startPoint x: 153, startPoint y: 80, endPoint x: 94, endPoint y: 85, distance: 59.2
click at [94, 85] on div at bounding box center [131, 114] width 239 height 69
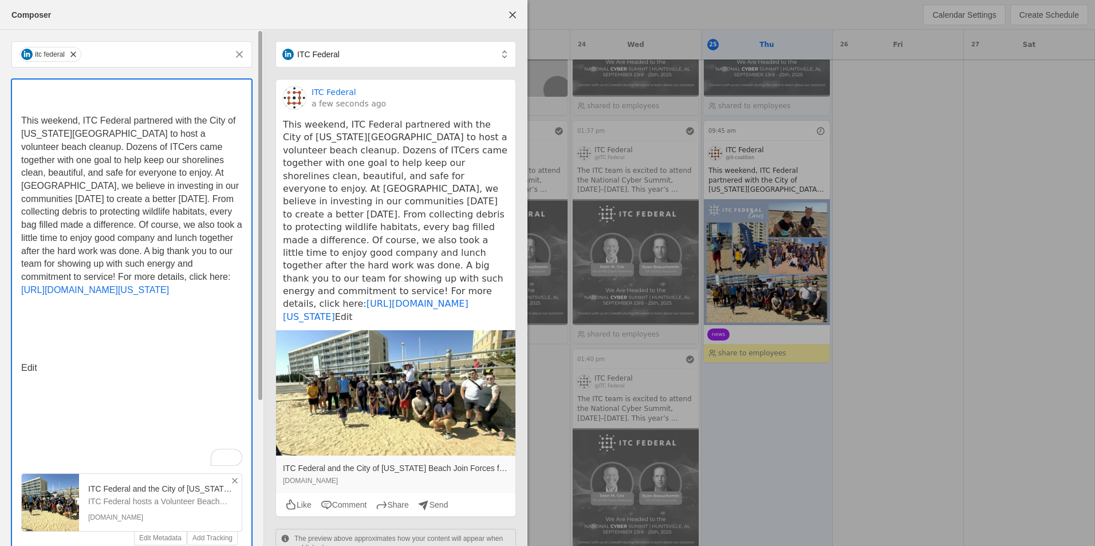
click at [80, 107] on p "To enrich screen reader interactions, please activate Accessibility in Grammarl…" at bounding box center [131, 108] width 221 height 13
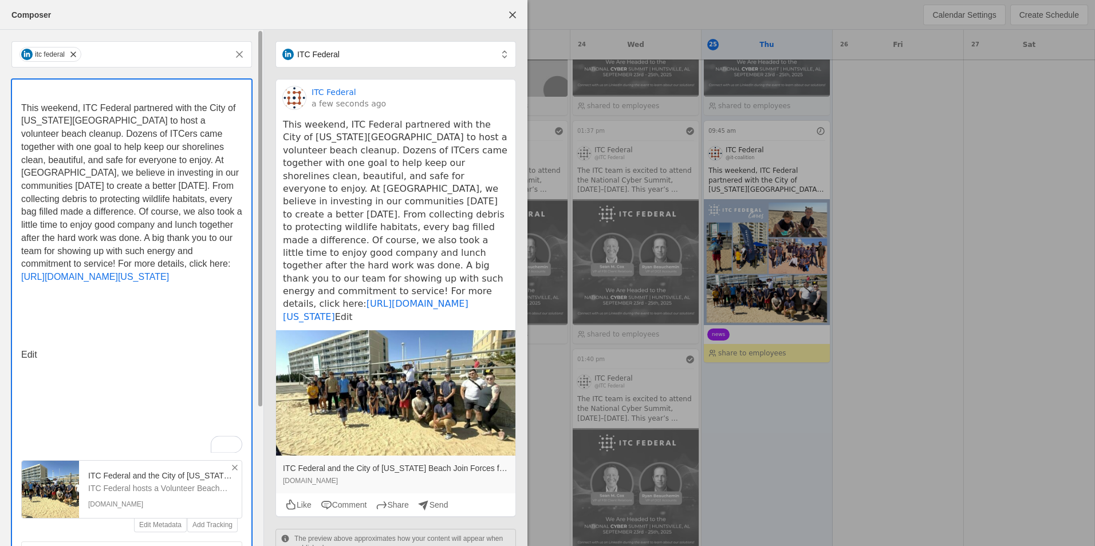
click at [78, 91] on p "To enrich screen reader interactions, please activate Accessibility in Grammarl…" at bounding box center [131, 95] width 221 height 13
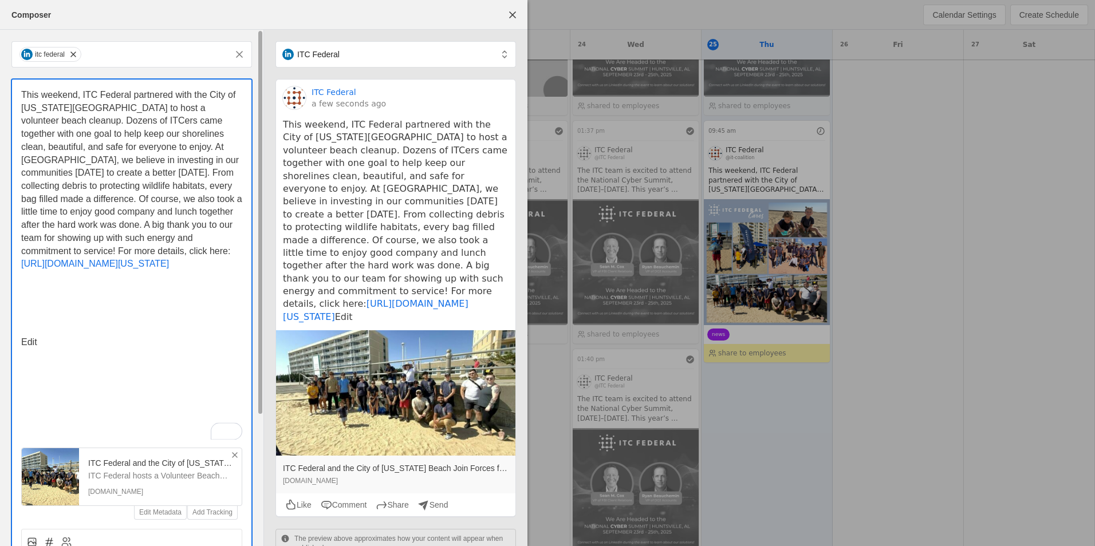
drag, startPoint x: 20, startPoint y: 344, endPoint x: 11, endPoint y: 294, distance: 50.6
click at [11, 294] on div "This weekend, ITC Federal partnered with the City of [US_STATE][GEOGRAPHIC_DATA…" at bounding box center [132, 321] width 242 height 487
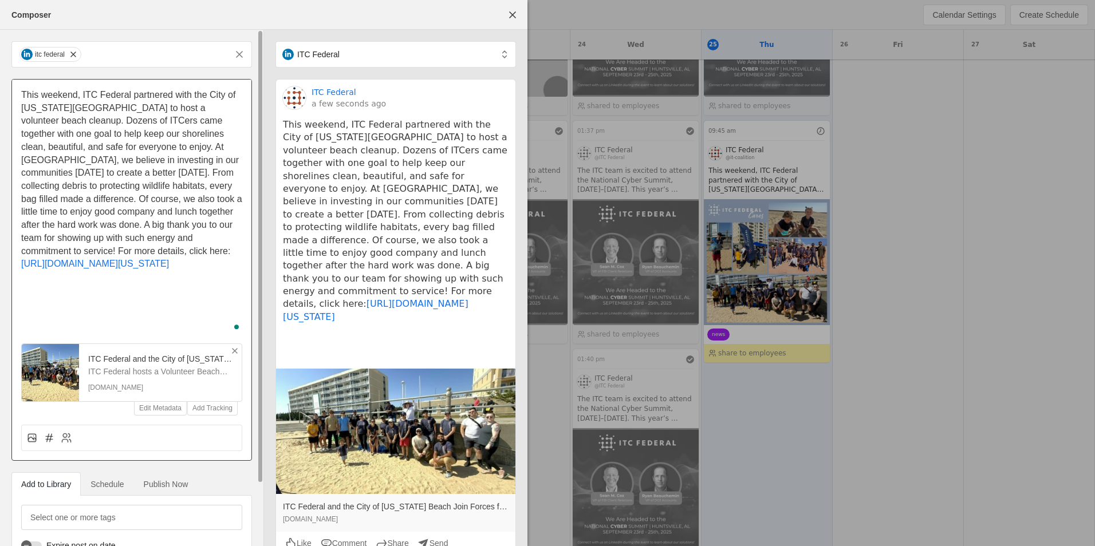
click at [236, 353] on line at bounding box center [234, 351] width 5 height 5
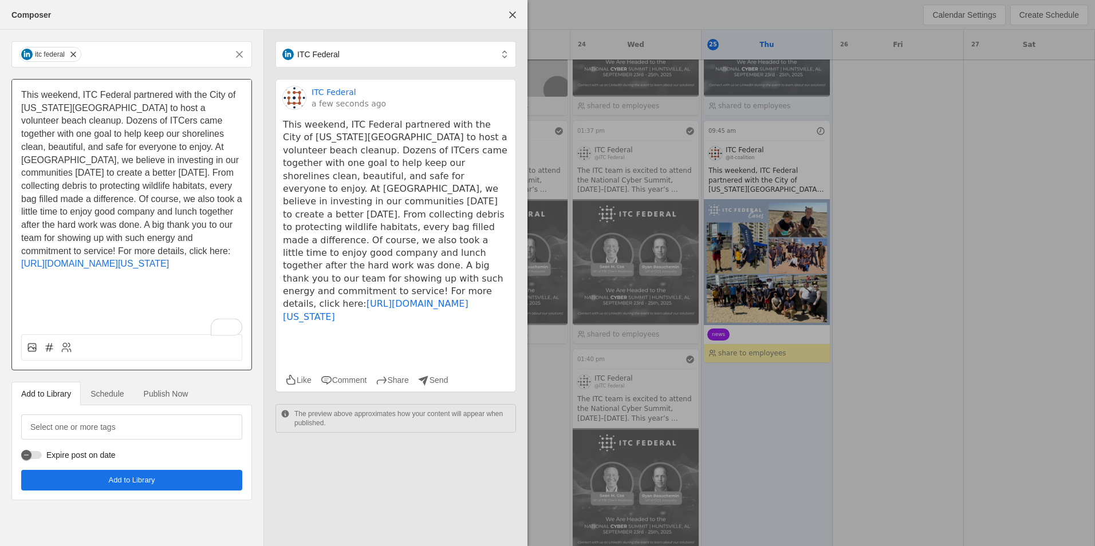
click at [165, 297] on p "To enrich screen reader interactions, please activate Accessibility in Grammarl…" at bounding box center [131, 290] width 221 height 13
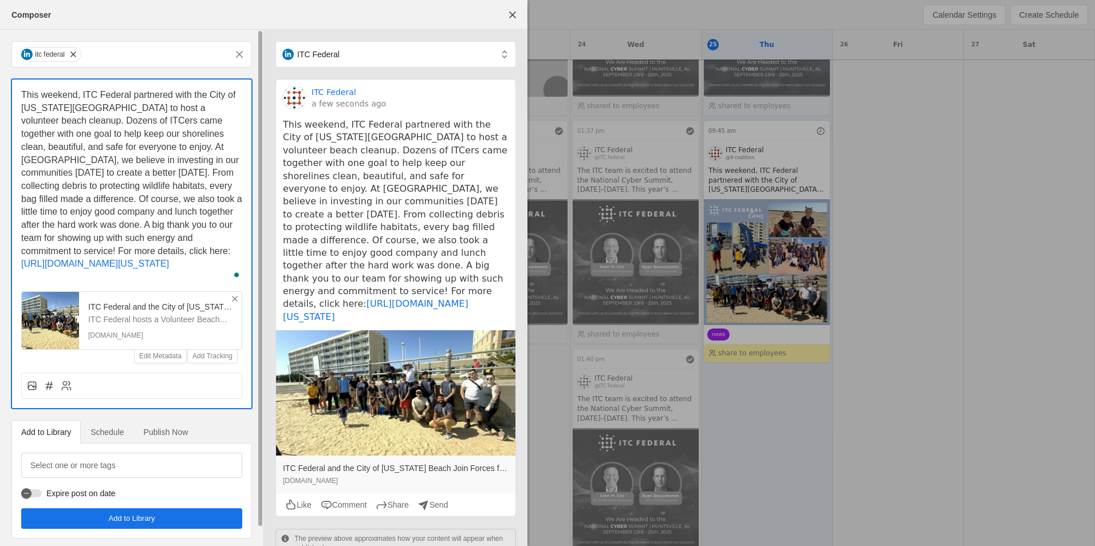
click at [235, 303] on icon at bounding box center [234, 298] width 9 height 9
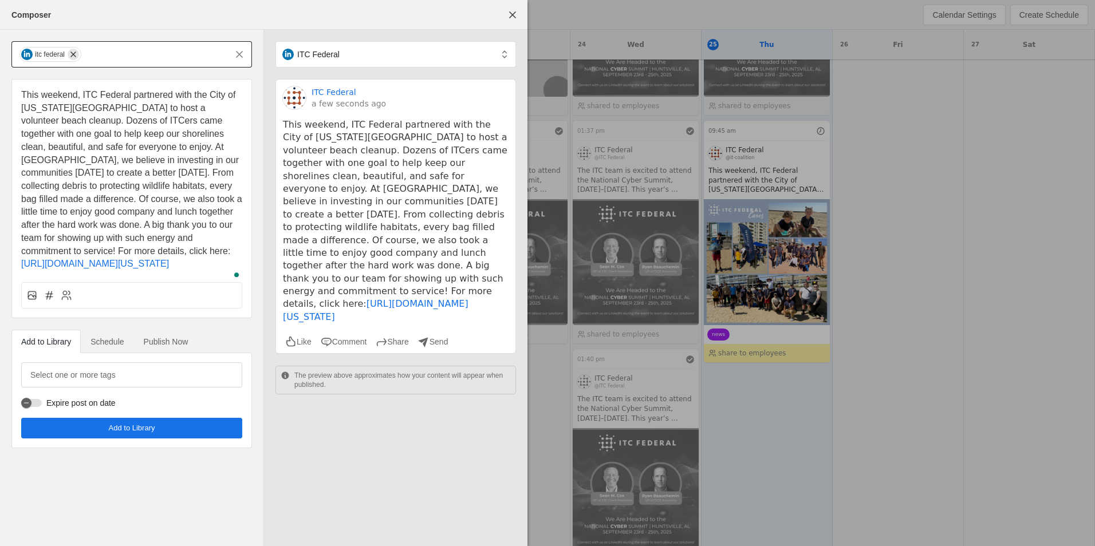
click at [77, 54] on span "undefined" at bounding box center [73, 54] width 11 height 11
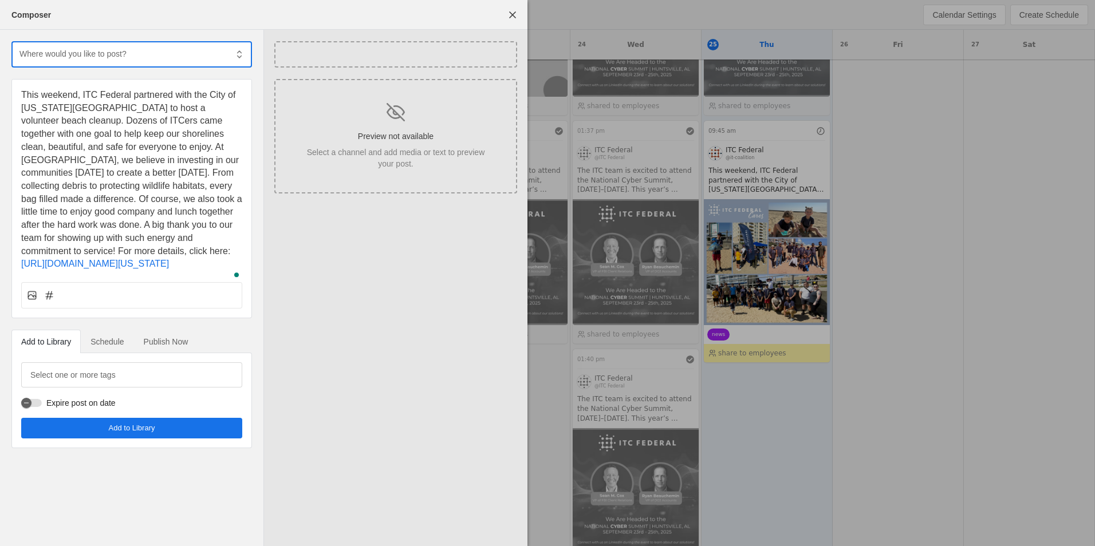
click at [85, 58] on input "text" at bounding box center [122, 54] width 208 height 14
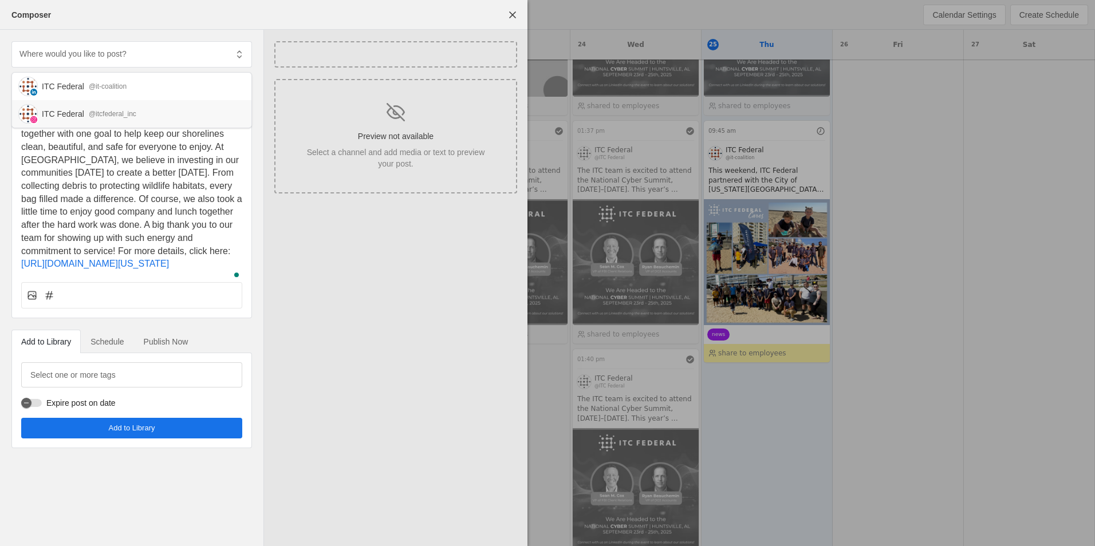
click at [93, 115] on div "@itcfederal_inc" at bounding box center [113, 113] width 48 height 11
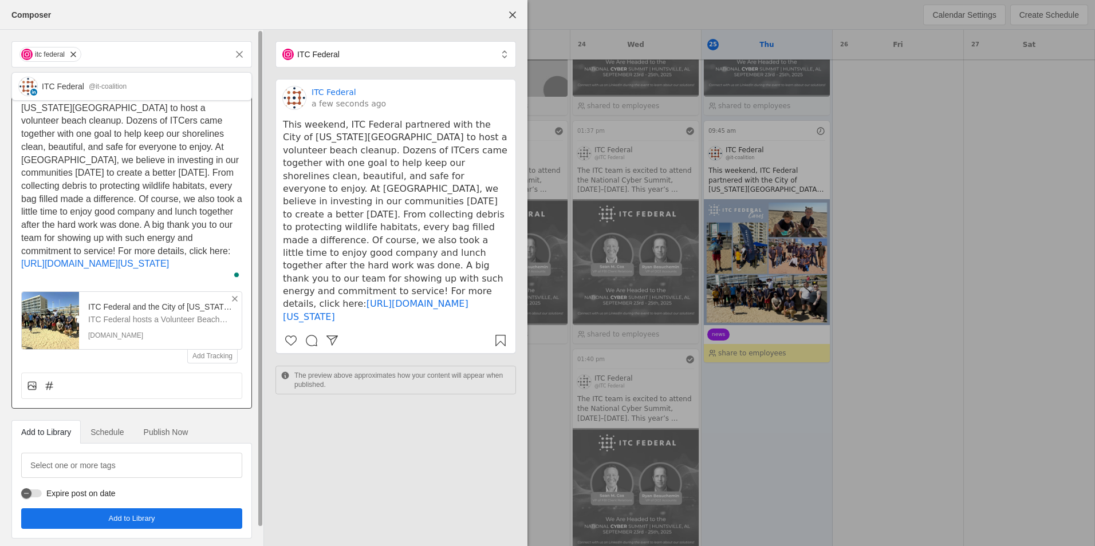
click at [237, 303] on icon at bounding box center [234, 298] width 9 height 9
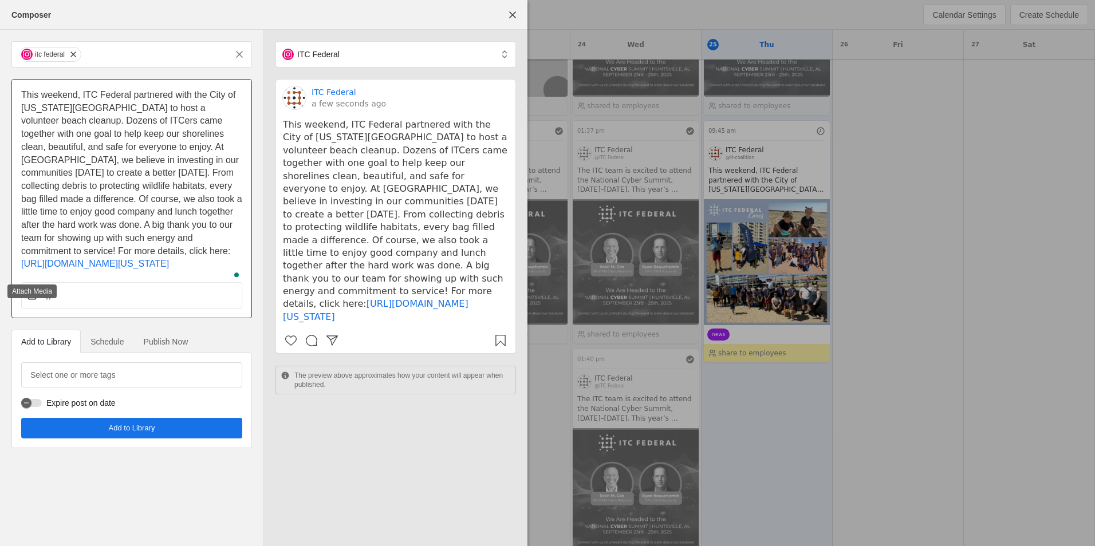
click at [32, 299] on rect at bounding box center [31, 294] width 7 height 7
click at [0, 0] on input "file" at bounding box center [0, 0] width 0 height 0
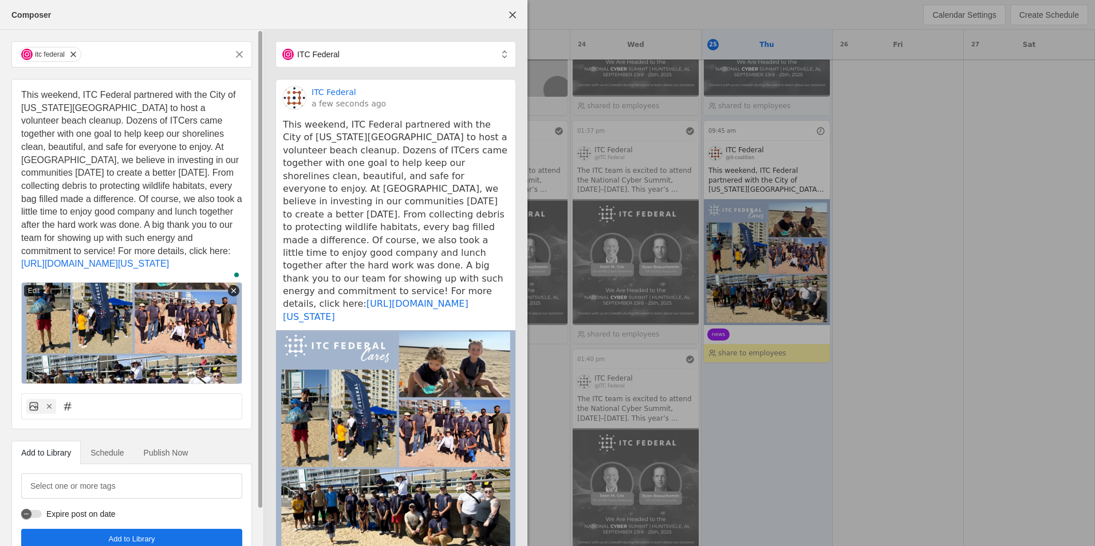
click at [198, 464] on div "Publish Now" at bounding box center [166, 452] width 64 height 23
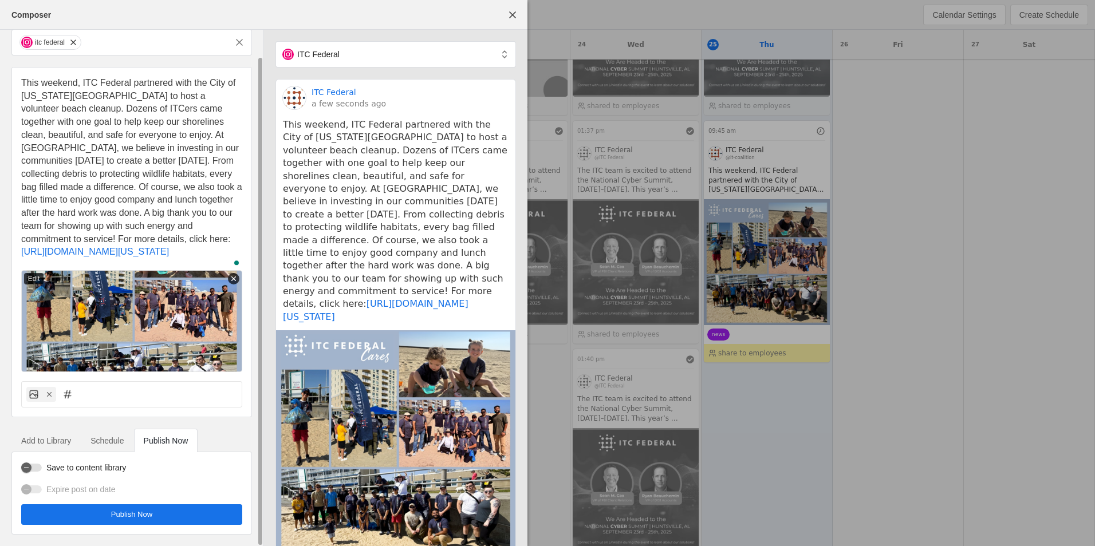
click at [219, 517] on span "undefined" at bounding box center [131, 514] width 221 height 21
